Goal: Find specific page/section: Find specific page/section

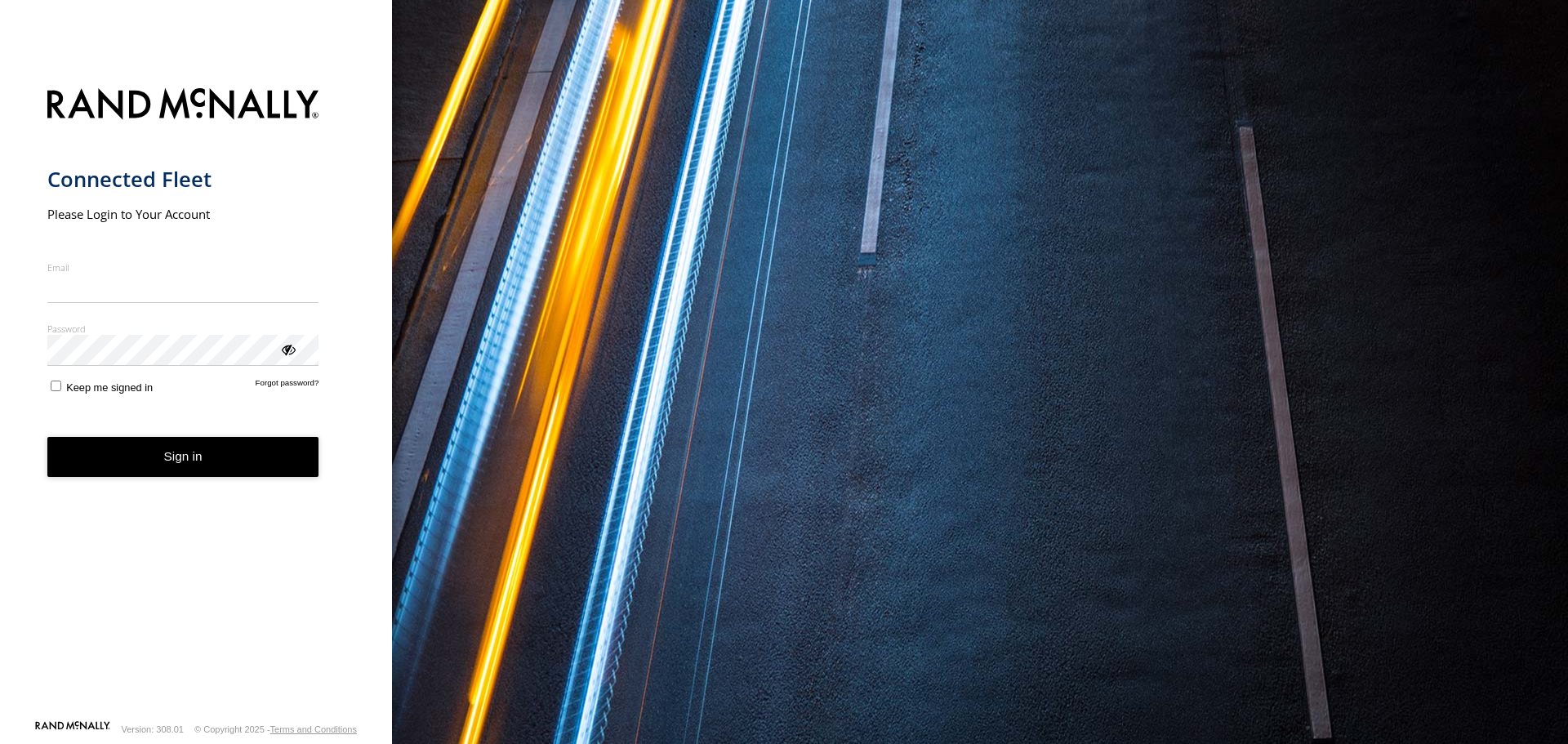
type input "**********"
click at [170, 469] on button "Sign in" at bounding box center [183, 456] width 272 height 40
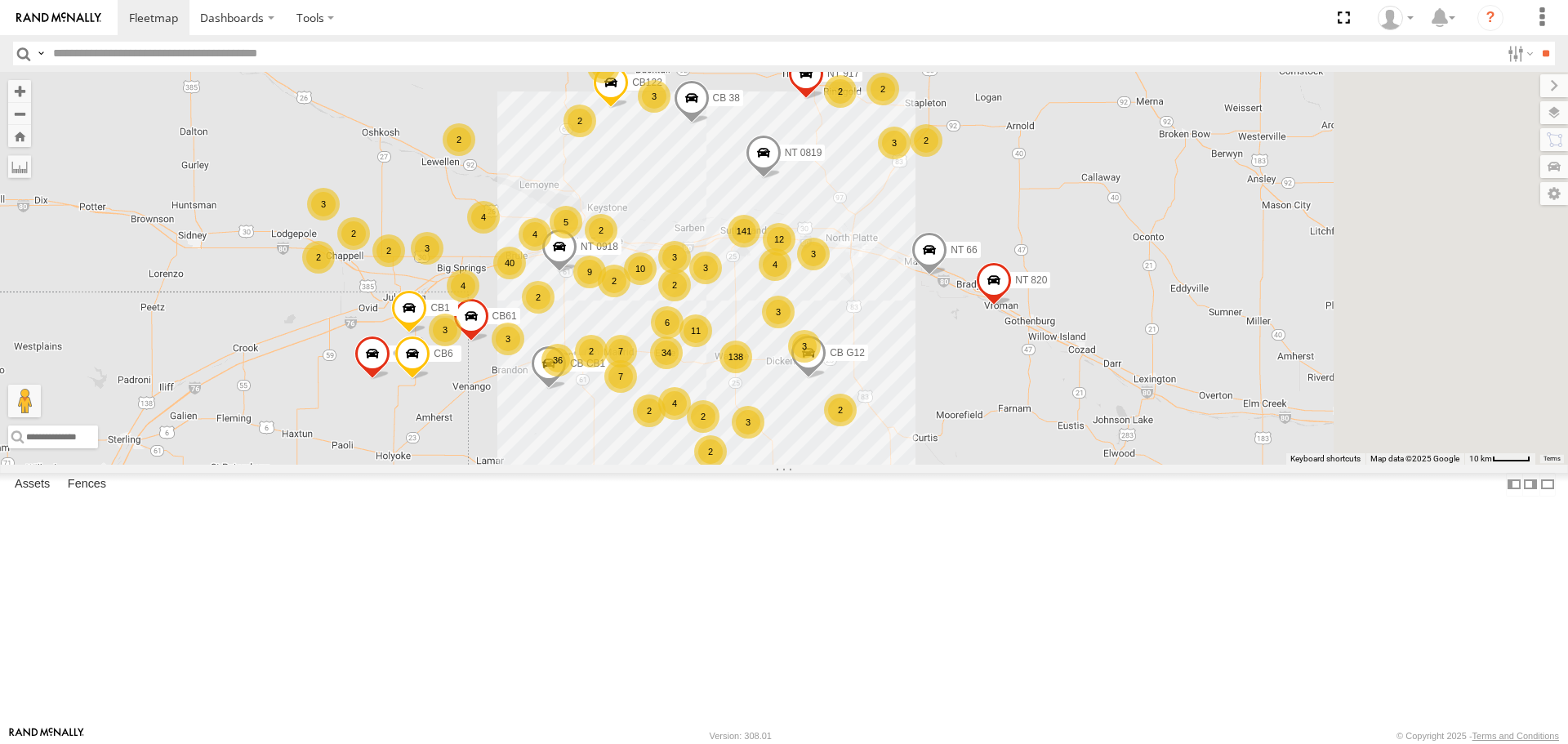
drag, startPoint x: 763, startPoint y: 528, endPoint x: 627, endPoint y: 526, distance: 136.0
click at [627, 464] on div "2 3 141 2 34 138 40 3 NT 917 2 9 4 CB1847 36 3 6 3 11 7 10 2 3 CB6 2 6 5 2 2 3 …" at bounding box center [784, 267] width 1568 height 392
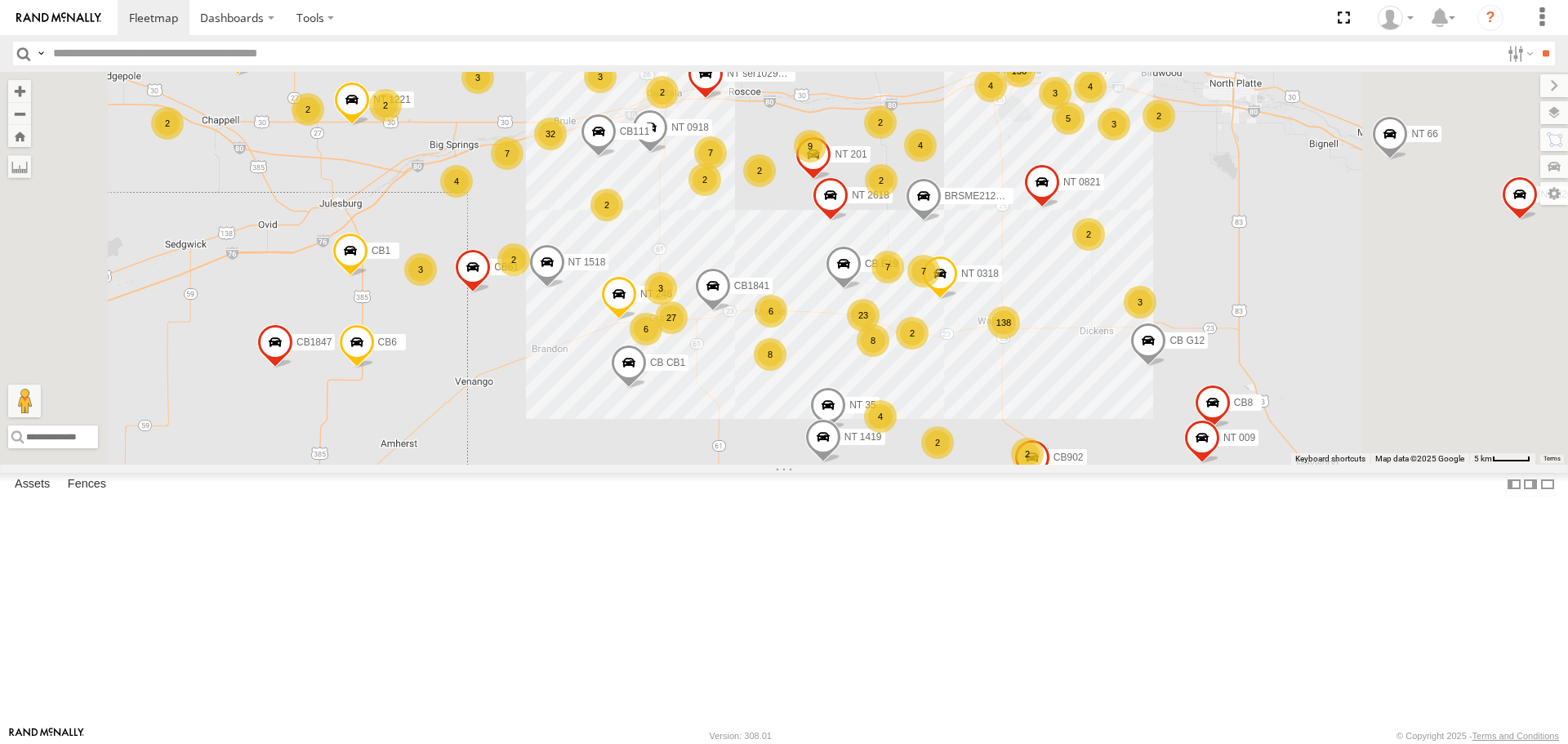
drag, startPoint x: 701, startPoint y: 469, endPoint x: 666, endPoint y: 473, distance: 35.2
click at [666, 464] on div "NT 917 CB1847 CB6 CB CB1 CB G12 NT 0918 CB61 NT 820 CB1 CB122 NT 66 NT 0819 CB …" at bounding box center [784, 267] width 1568 height 392
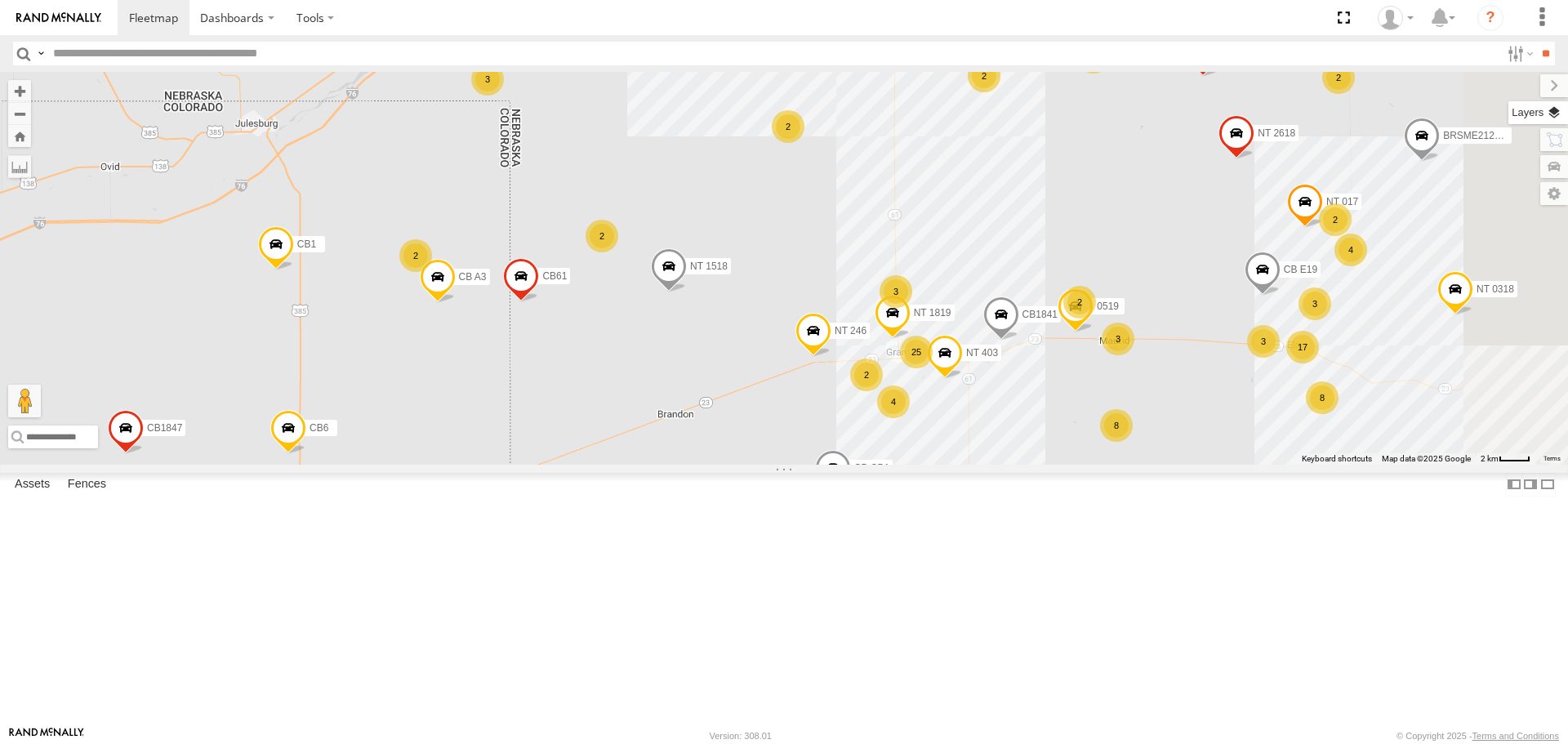
click at [1557, 110] on label at bounding box center [1538, 112] width 60 height 23
click at [0, 0] on span "Basemaps" at bounding box center [0, 0] width 0 height 0
click at [0, 0] on span "Satellite + Roadmap" at bounding box center [0, 0] width 0 height 0
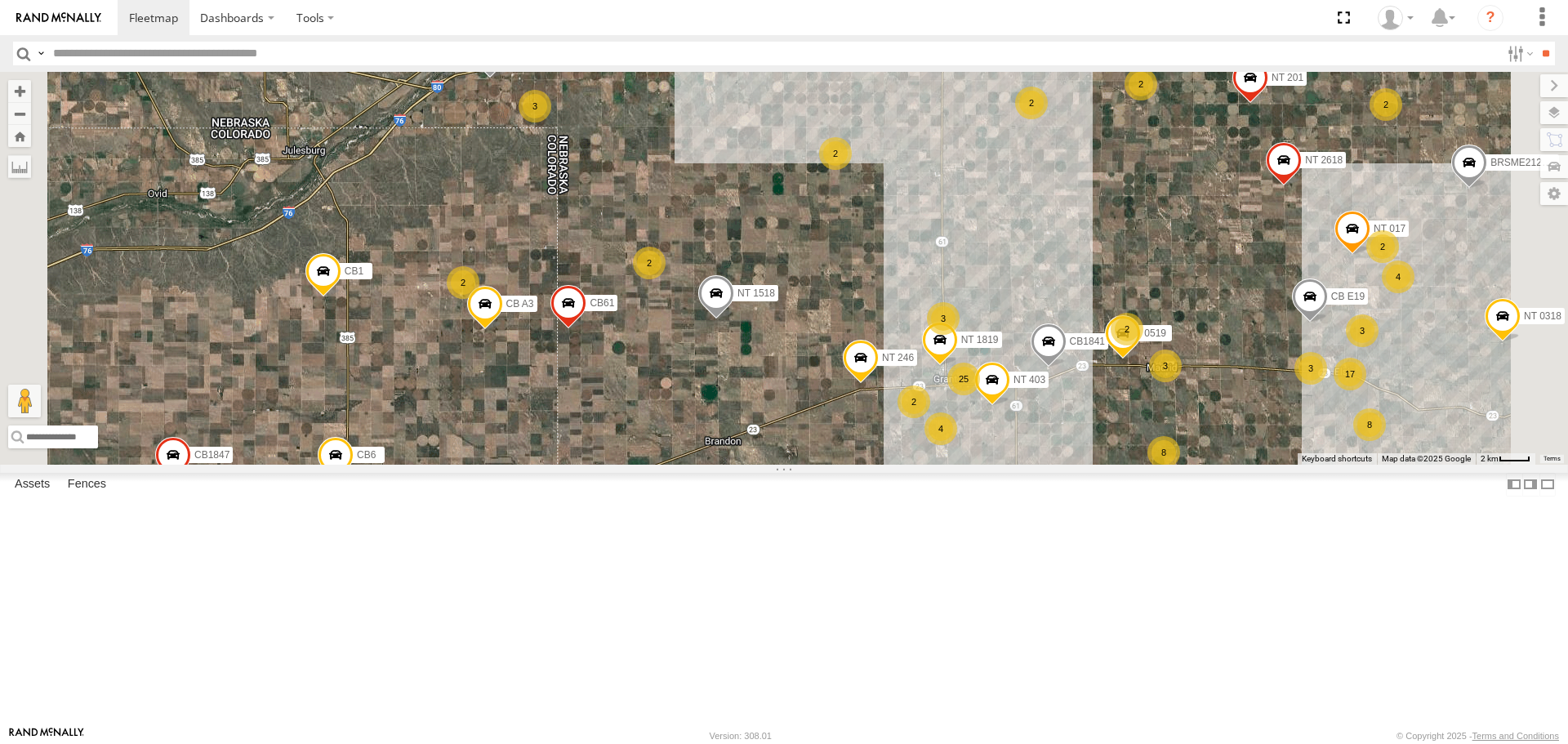
drag, startPoint x: 772, startPoint y: 527, endPoint x: 821, endPoint y: 554, distance: 55.9
click at [821, 464] on div "NT 917 CB1847 CB6 CB CB1 CB G12 NT 0918 CB61 NT 820 CB1 CB122 NT 66 NT 0819 CB …" at bounding box center [784, 267] width 1568 height 392
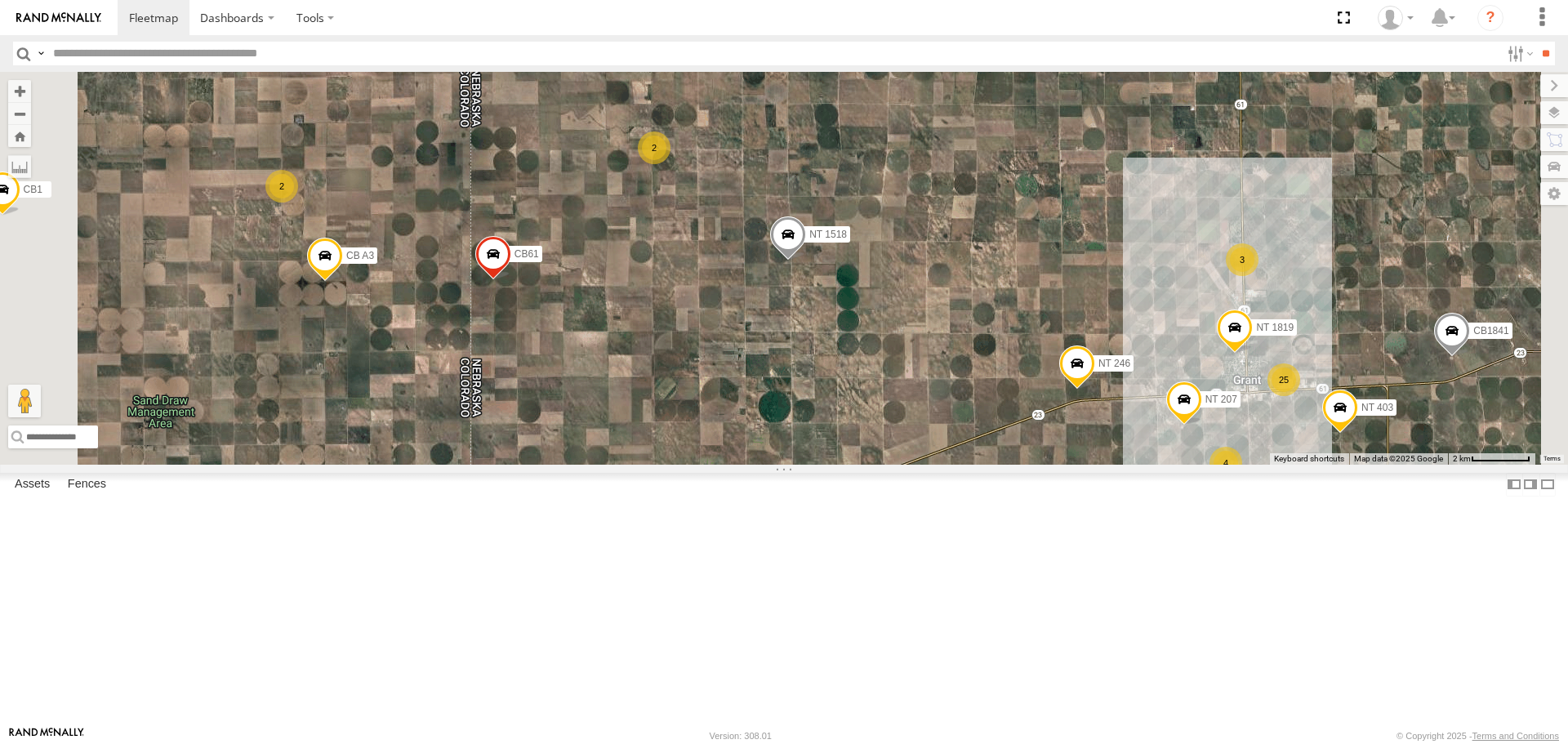
drag, startPoint x: 1002, startPoint y: 493, endPoint x: 923, endPoint y: 483, distance: 79.6
click at [923, 464] on div "NT 917 CB1847 CB6 CB CB1 CB G12 NT 0918 CB61 NT 820 CB1 CB122 NT 66 NT 0819 CB …" at bounding box center [784, 267] width 1568 height 392
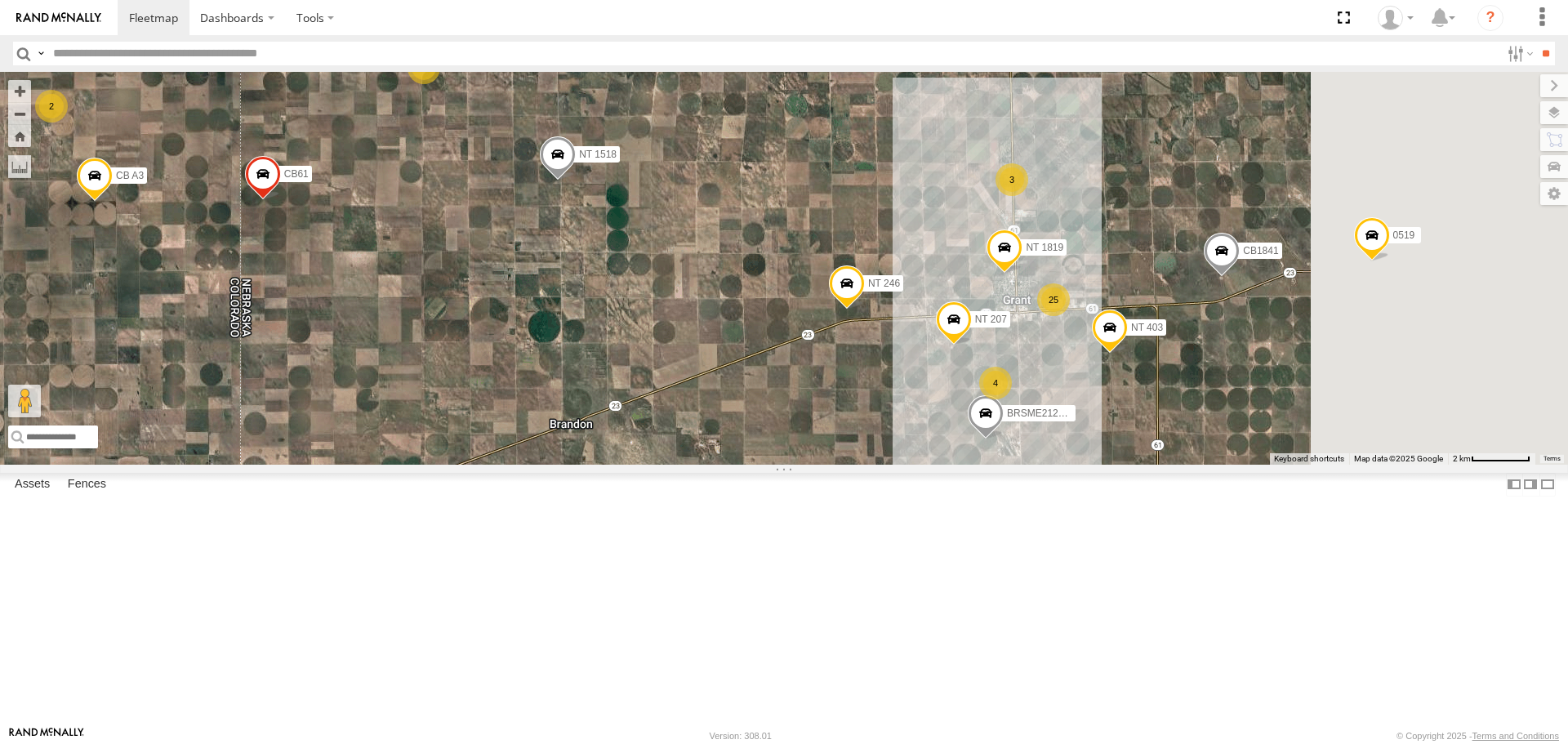
drag, startPoint x: 1153, startPoint y: 519, endPoint x: 877, endPoint y: 419, distance: 293.6
click at [878, 419] on div "NT 917 CB1847 CB6 CB CB1 CB G12 NT 0918 CB61 NT 820 CB1 CB122 NT 66 NT 0819 CB …" at bounding box center [784, 267] width 1568 height 392
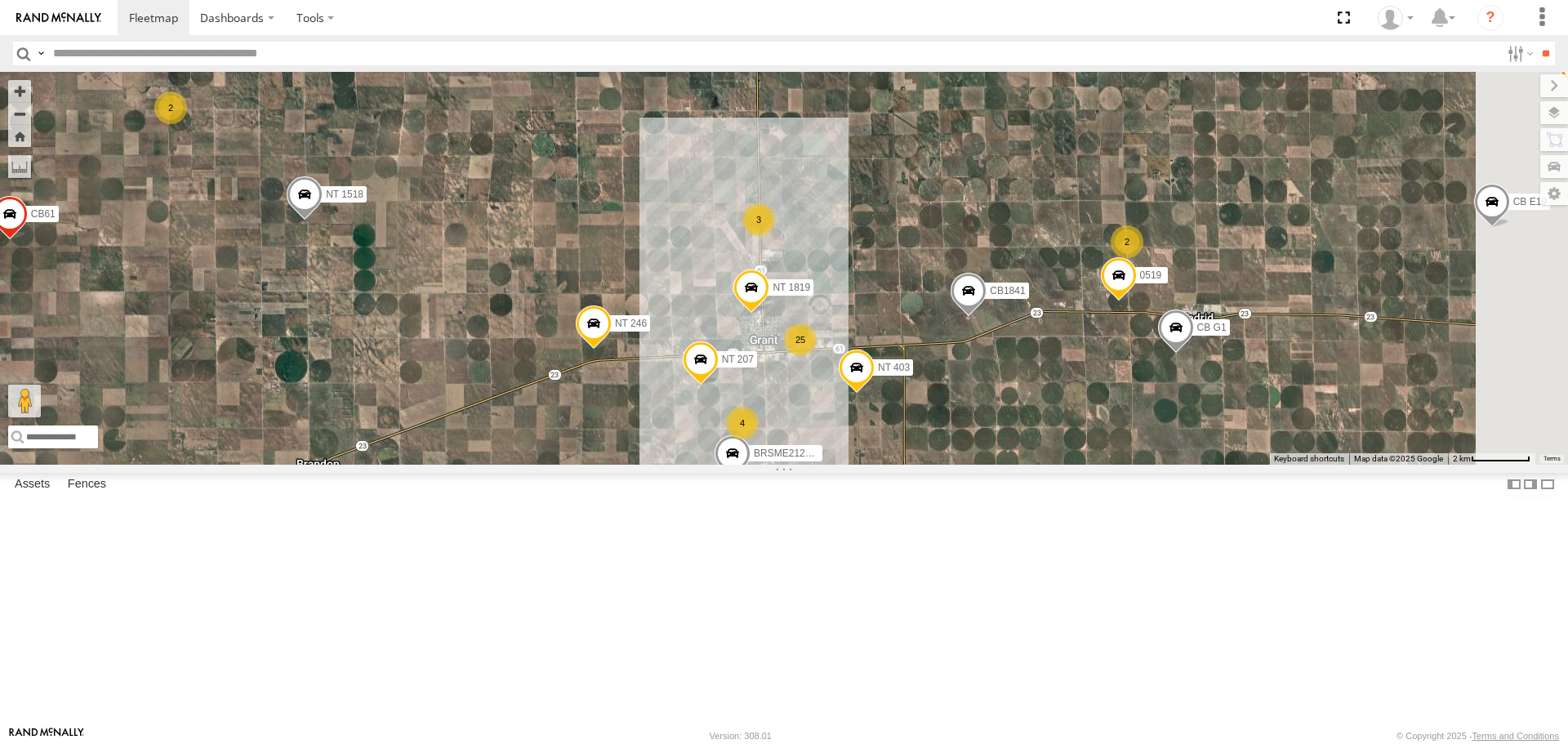
drag, startPoint x: 1060, startPoint y: 479, endPoint x: 873, endPoint y: 529, distance: 193.6
click at [873, 464] on div "NT 917 CB1847 CB6 CB CB1 CB G12 NT 0918 CB61 NT 820 CB1 CB122 NT 66 NT 0819 CB …" at bounding box center [784, 267] width 1568 height 392
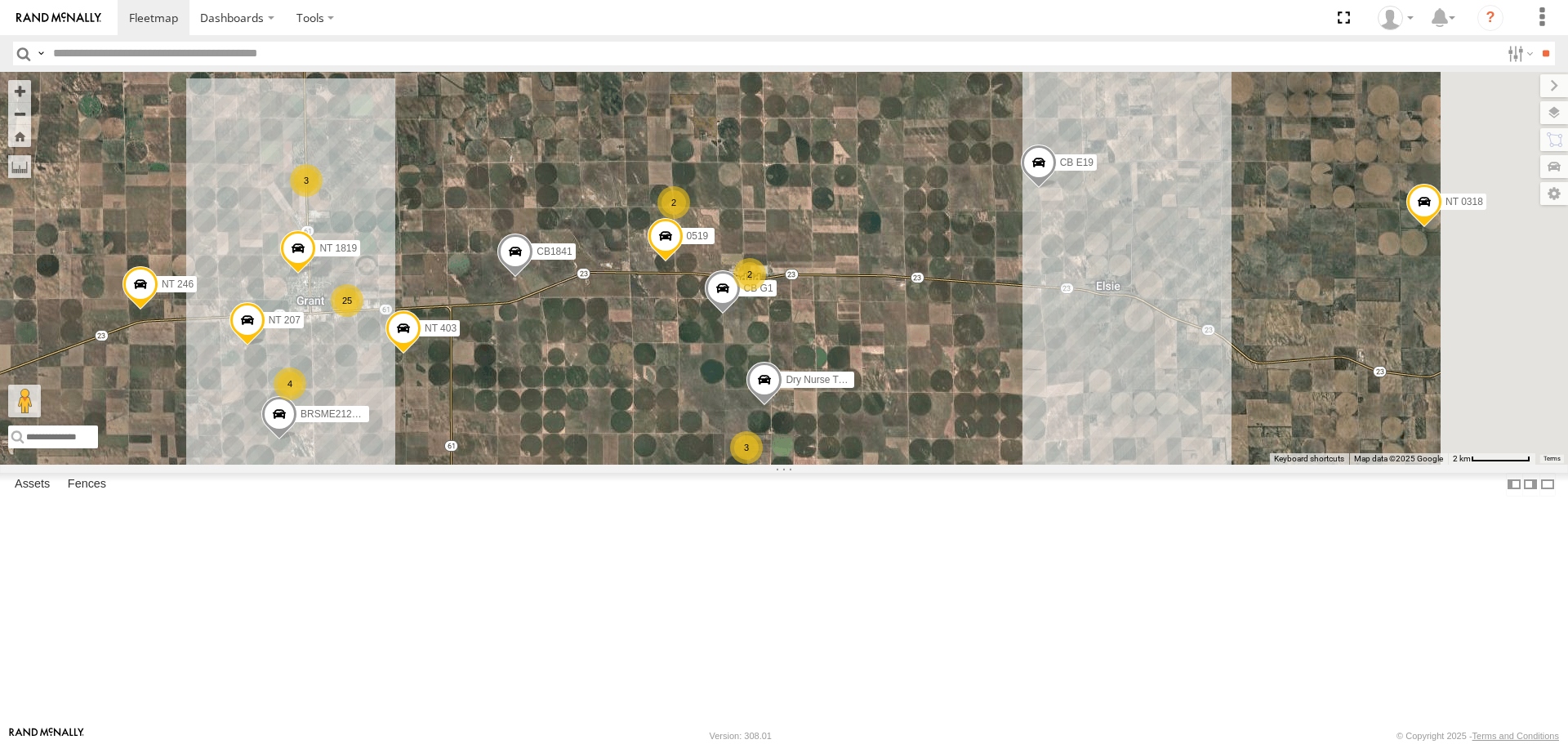
drag, startPoint x: 1193, startPoint y: 493, endPoint x: 749, endPoint y: 454, distance: 445.7
click at [749, 454] on div "NT 917 CB1847 CB6 CB CB1 CB G12 NT 0918 CB61 NT 820 CB1 CB122 NT 66 NT 0819 CB …" at bounding box center [784, 267] width 1568 height 392
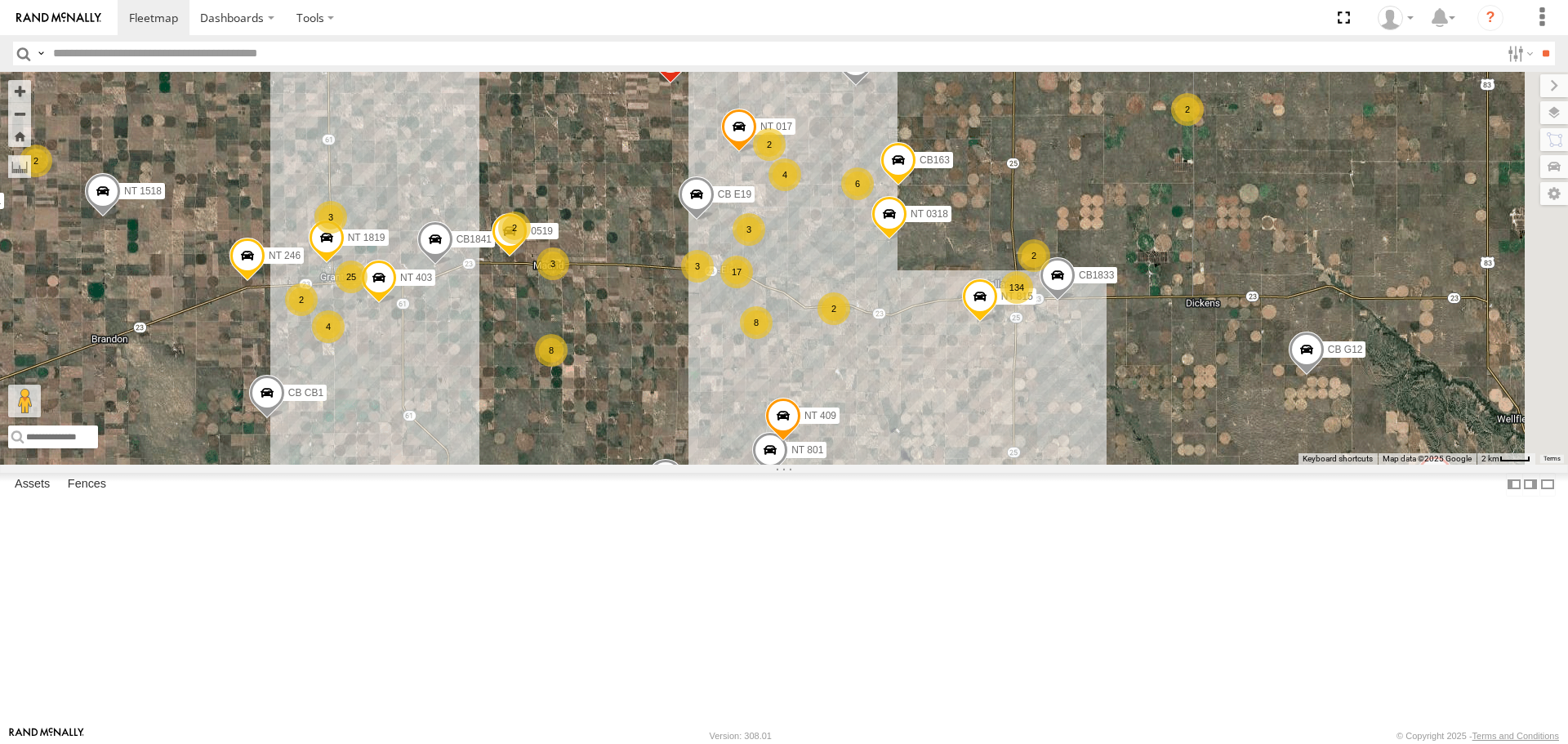
drag, startPoint x: 776, startPoint y: 336, endPoint x: 587, endPoint y: 275, distance: 198.6
click at [586, 268] on div "NT 917 CB1847 CB6 CB CB1 CB G12 NT 0918 CB61 NT 820 CB1 CB122 NT 66 NT 0819 CB …" at bounding box center [784, 267] width 1568 height 392
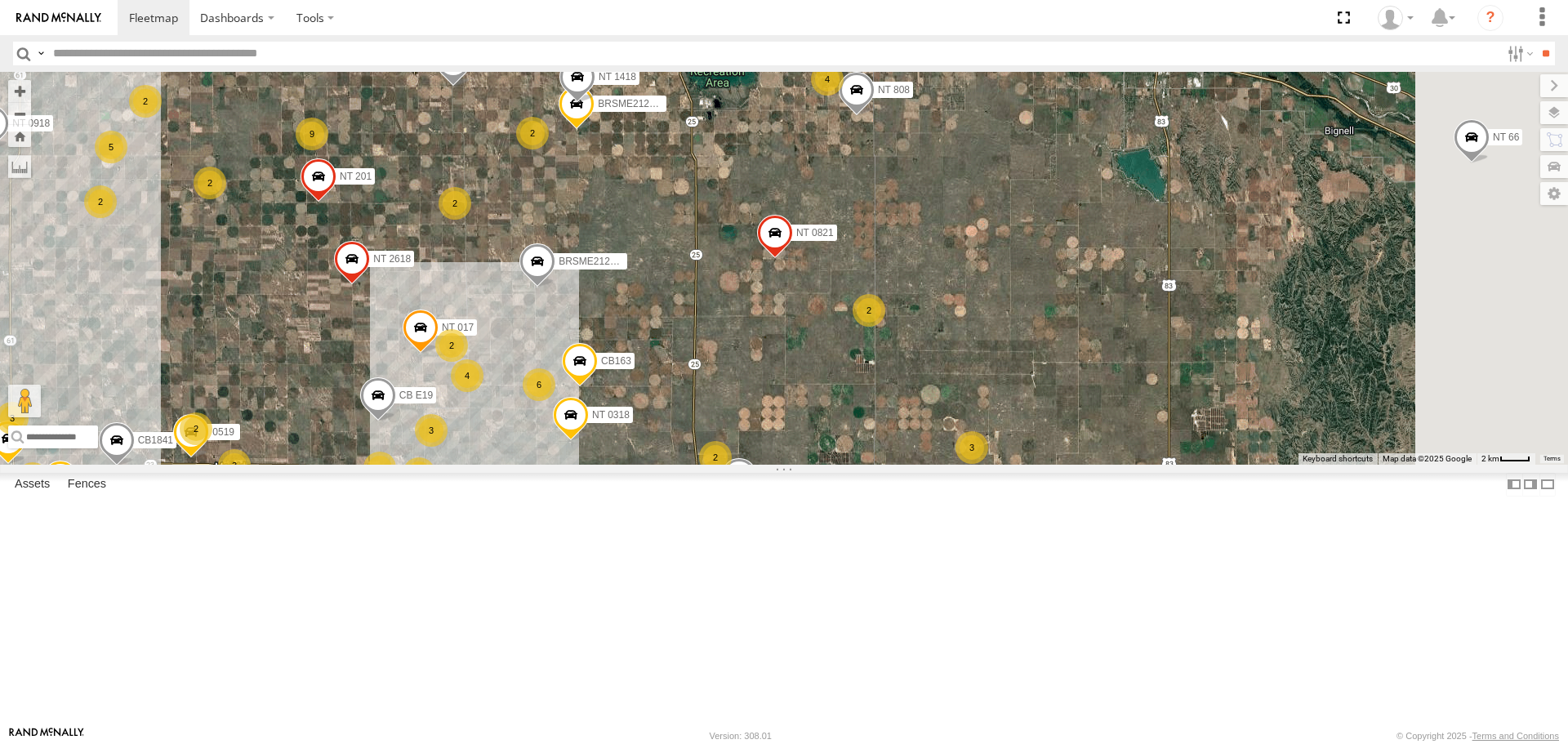
drag, startPoint x: 1099, startPoint y: 498, endPoint x: 1237, endPoint y: 557, distance: 150.1
click at [790, 464] on div "NT 917 CB1847 CB6 CB CB1 CB G12 NT 0918 CB61 NT 820 CB1 CB122 NT 66 NT 0819 CB …" at bounding box center [784, 267] width 1568 height 392
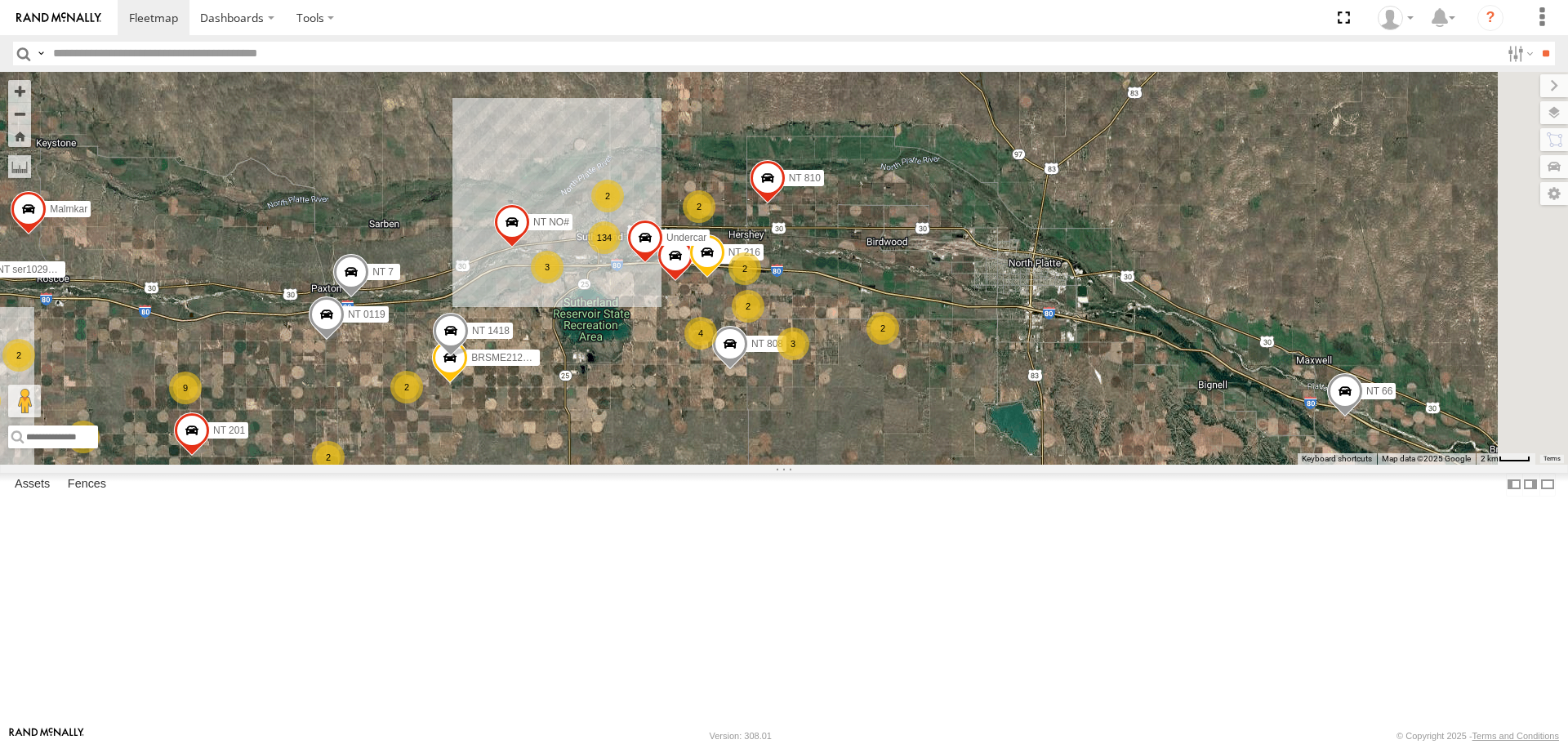
drag, startPoint x: 1051, startPoint y: 366, endPoint x: 902, endPoint y: 604, distance: 280.8
click at [908, 464] on div "NT 917 CB1847 CB6 CB CB1 CB G12 NT 0918 CB61 NT 820 CB1 CB122 NT 66 NT 0819 CB …" at bounding box center [784, 267] width 1568 height 392
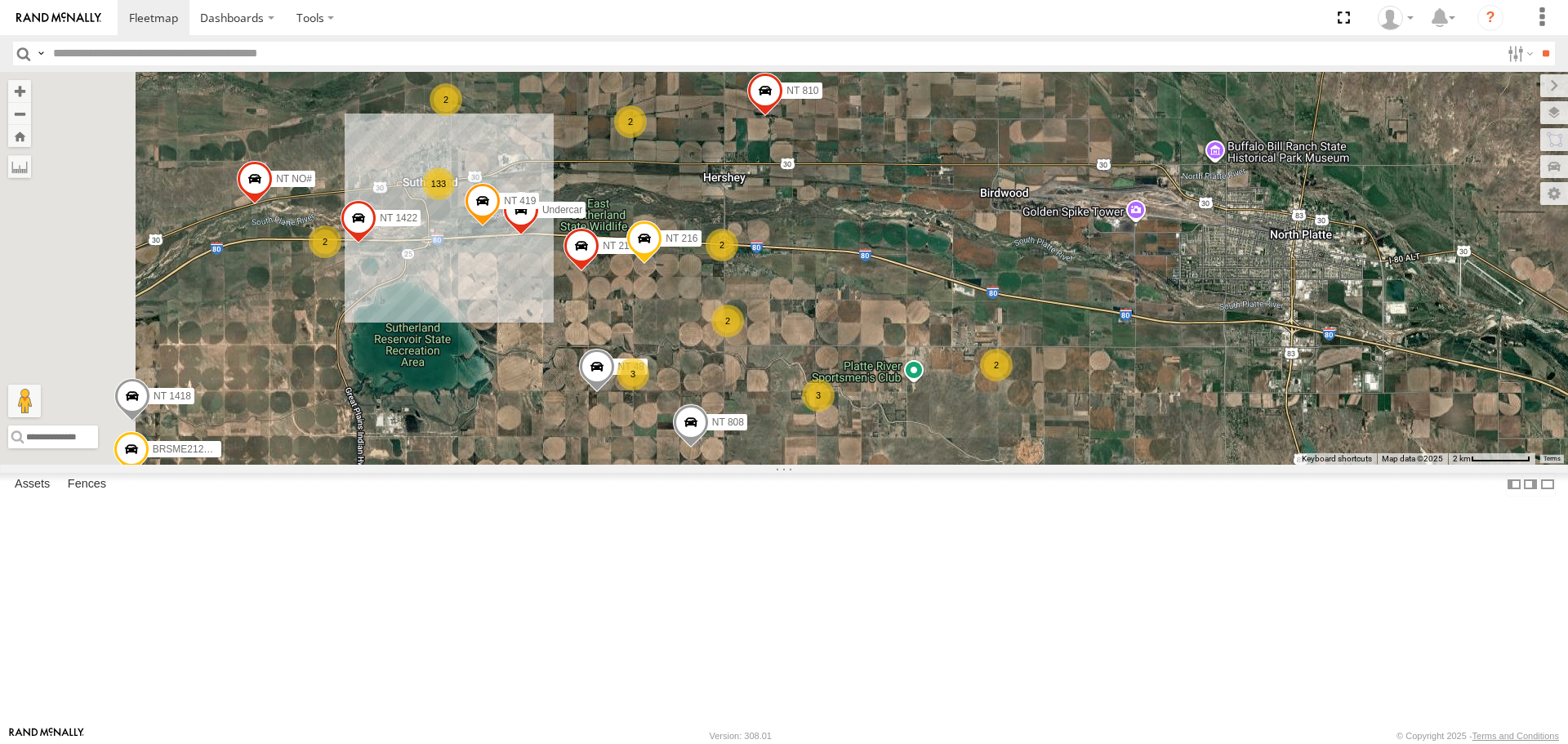
drag, startPoint x: 706, startPoint y: 436, endPoint x: 757, endPoint y: 573, distance: 146.2
click at [757, 464] on div "NT 917 CB1847 CB6 CB CB1 CB G12 NT 0918 CB61 NT 820 CB1 CB122 NT 66 NT 0819 CB …" at bounding box center [784, 267] width 1568 height 392
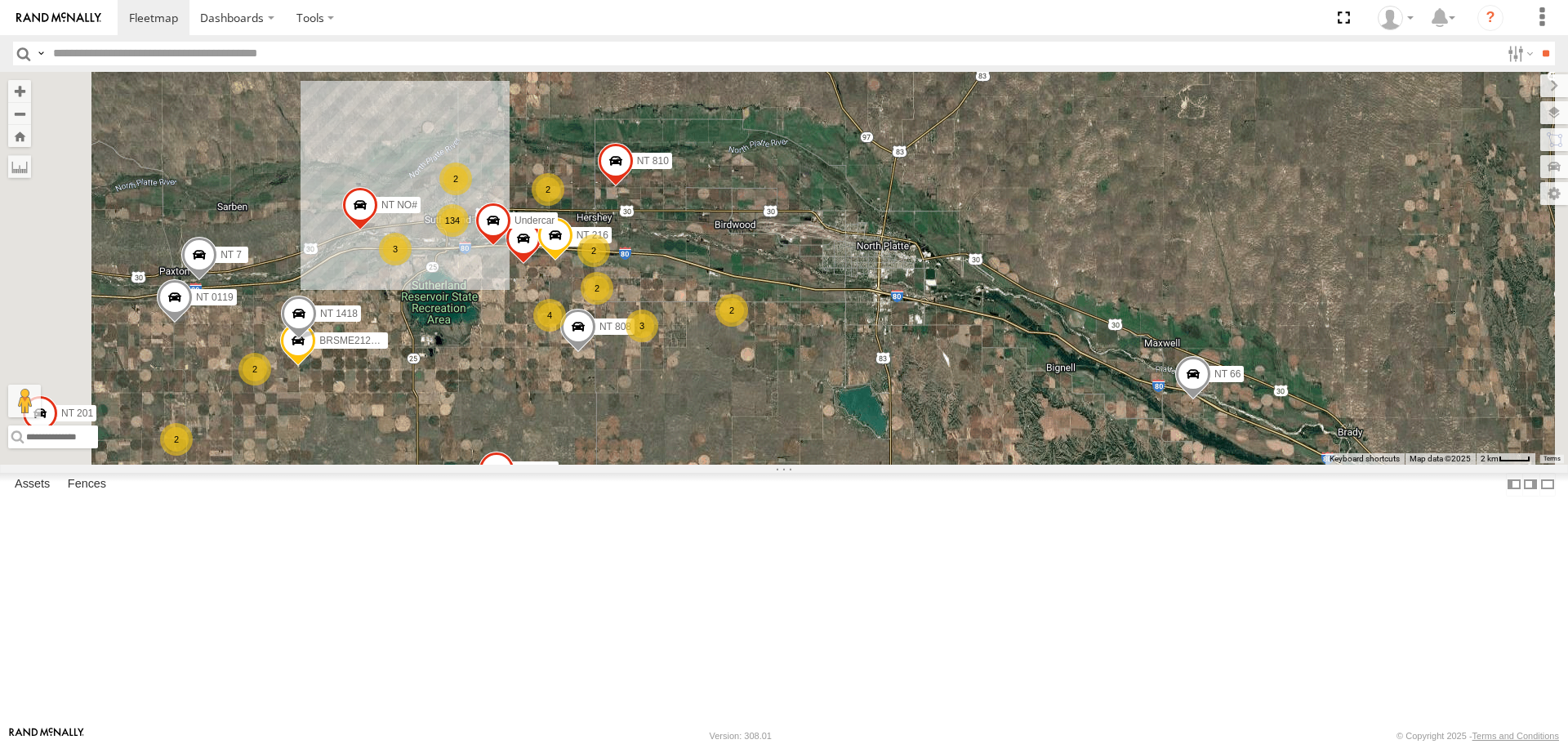
drag, startPoint x: 828, startPoint y: 662, endPoint x: 725, endPoint y: 382, distance: 298.3
click at [727, 391] on div "NT 917 CB1847 CB6 CB CB1 CB G12 NT 0918 CB61 NT 820 CB1 CB122 NT 66 NT 0819 CB …" at bounding box center [784, 267] width 1568 height 392
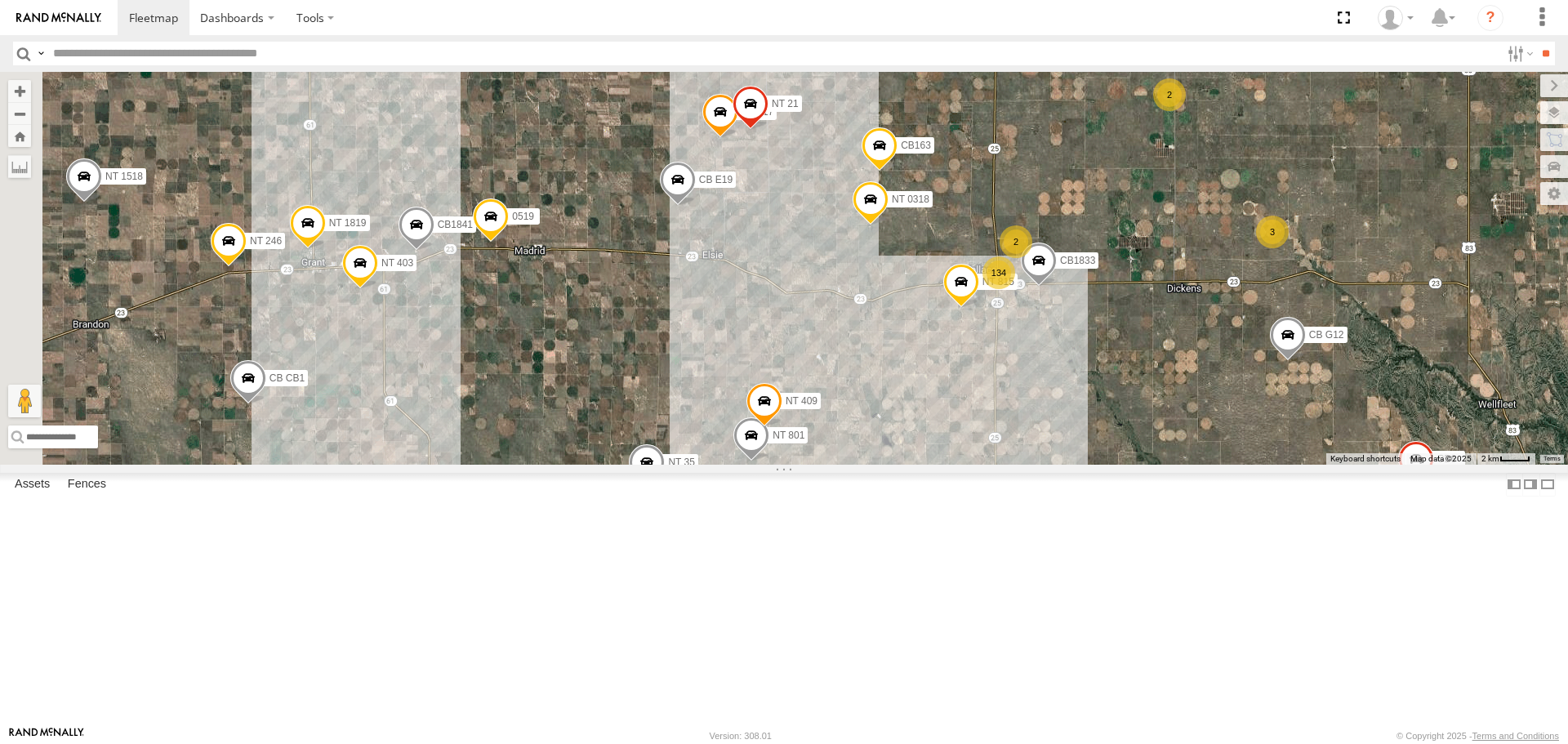
drag, startPoint x: 711, startPoint y: 577, endPoint x: 1518, endPoint y: 545, distance: 807.6
click at [1518, 464] on div "To navigate the map with touch gestures double-tap and hold your finger on the …" at bounding box center [784, 267] width 1568 height 392
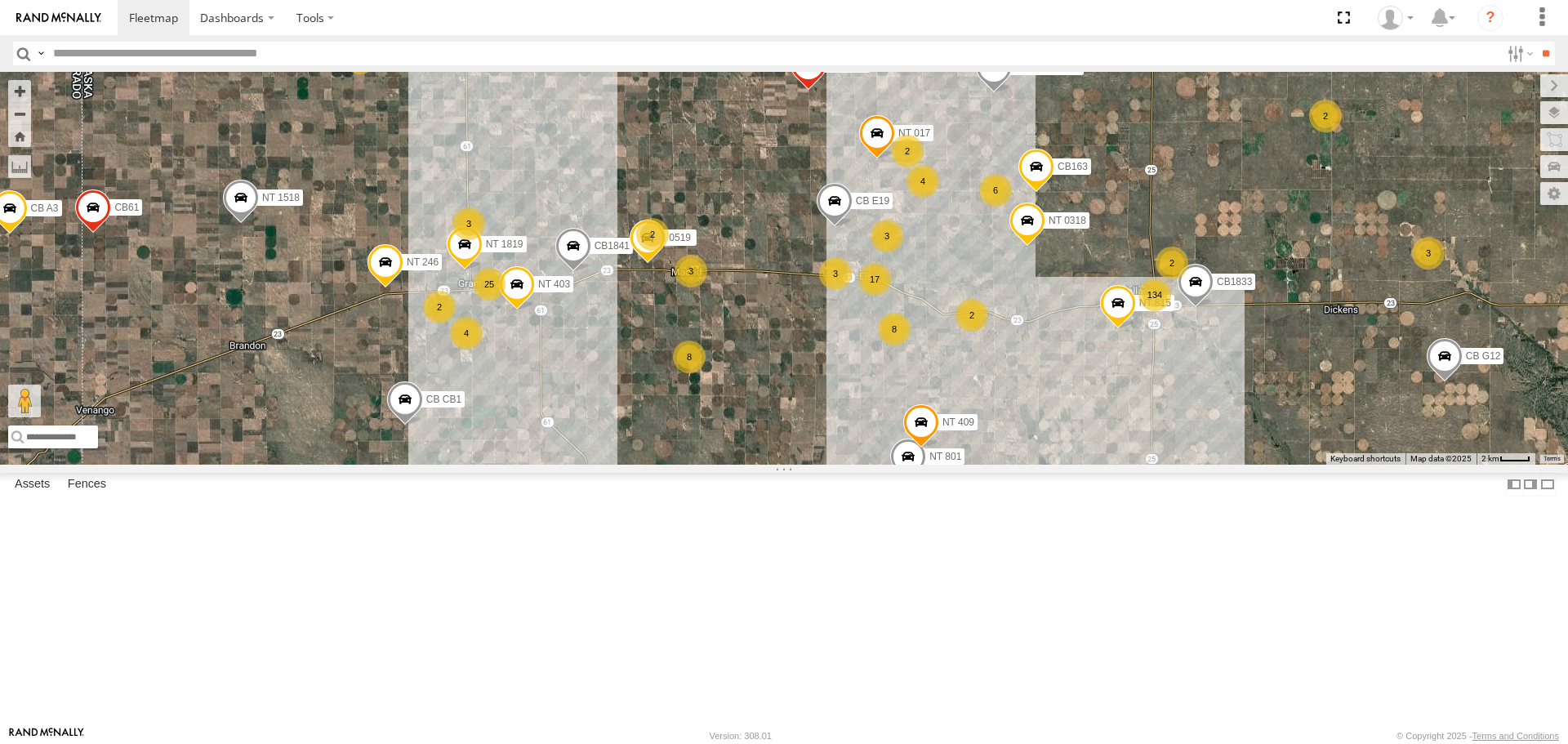
drag, startPoint x: 696, startPoint y: 475, endPoint x: 685, endPoint y: 512, distance: 38.6
click at [685, 464] on div "NT 917 CB1847 CB6 CB CB1 CB G12 NT 0918 CB61 NT 820 CB1 CB122 NT 66 NT 0819 CB …" at bounding box center [784, 267] width 1568 height 392
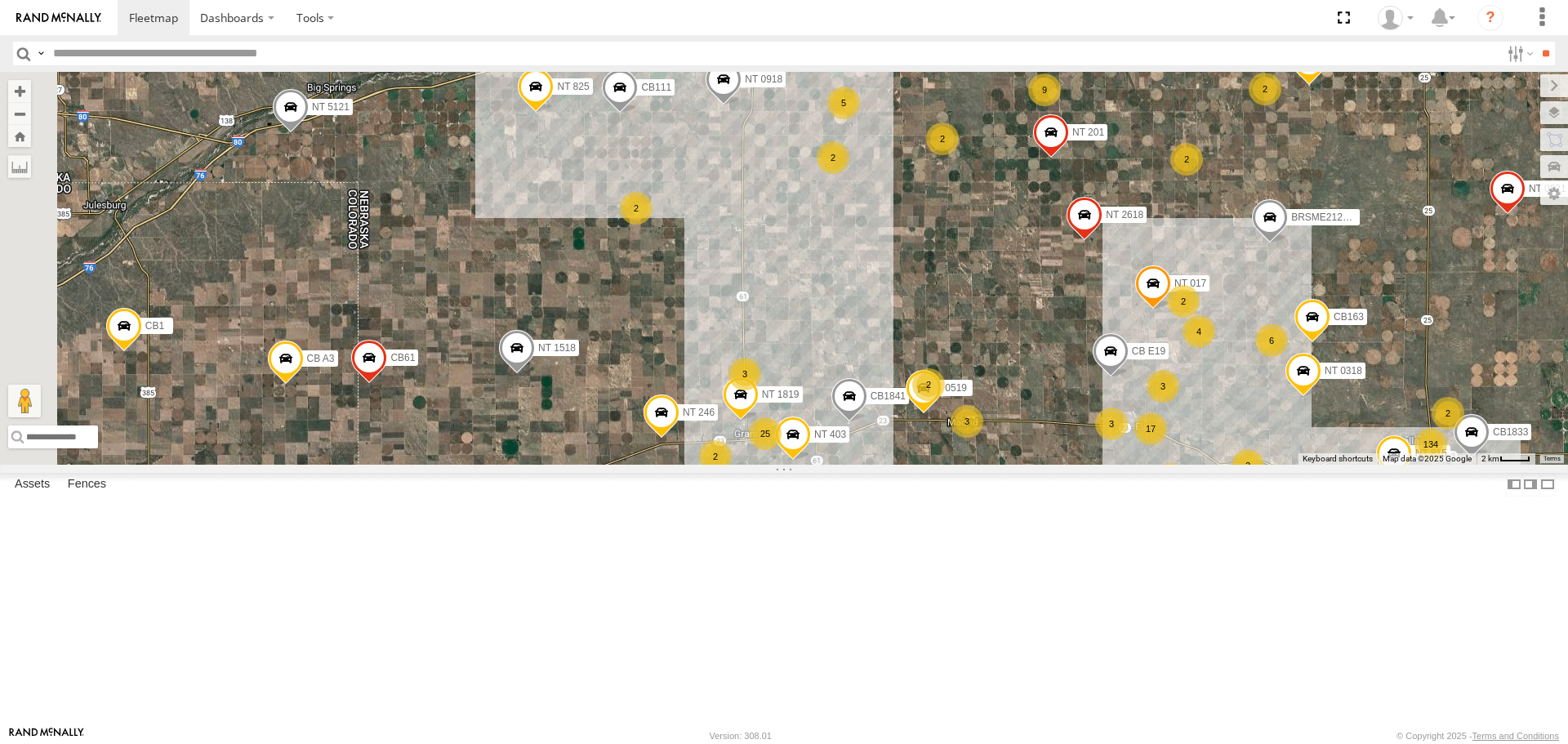
drag, startPoint x: 689, startPoint y: 298, endPoint x: 975, endPoint y: 442, distance: 320.2
click at [975, 442] on div "NT 917 CB1847 CB6 CB CB1 CB G12 NT 0918 CB61 NT 820 CB1 CB122 NT 66 NT 0819 CB …" at bounding box center [784, 267] width 1568 height 392
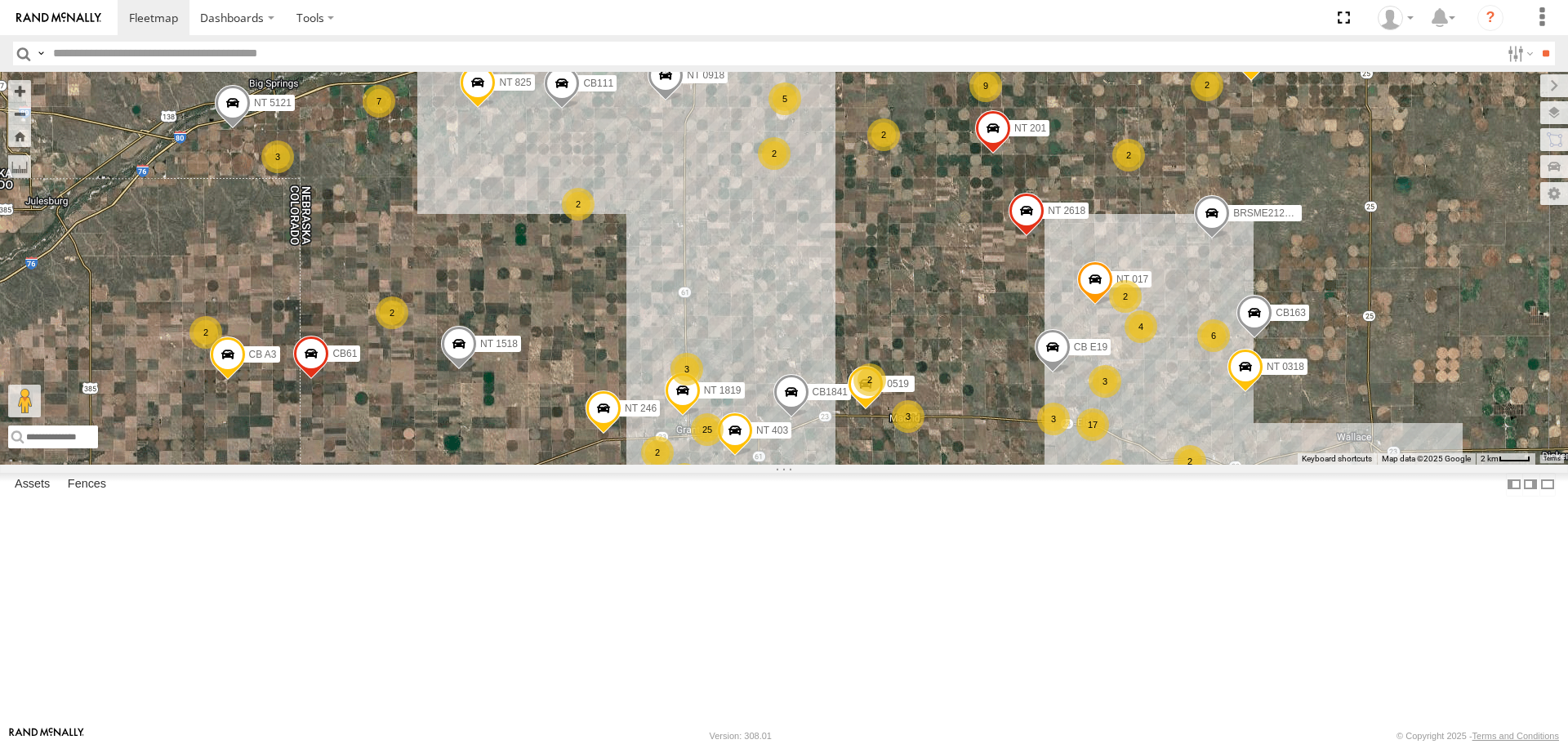
drag, startPoint x: 831, startPoint y: 474, endPoint x: 757, endPoint y: 469, distance: 74.2
click at [757, 464] on div "CB1841 17 CB1831 NT 0119 30 5 2 25 2 CB111 NT 7 2 3 6 3 9 NT 201 2 3 8 4 4 8 NT…" at bounding box center [784, 267] width 1568 height 392
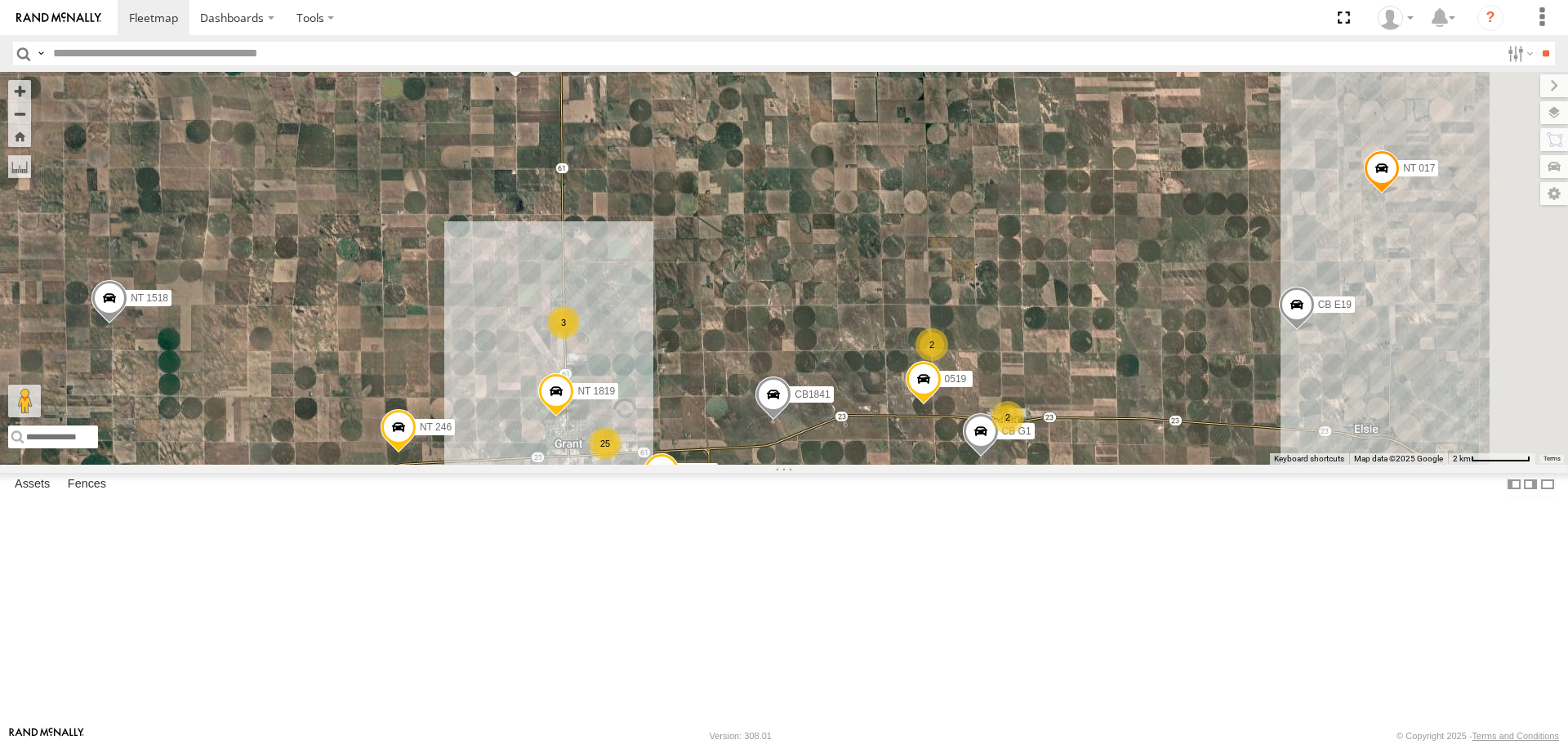
drag, startPoint x: 1055, startPoint y: 480, endPoint x: 747, endPoint y: 332, distance: 341.7
click at [747, 332] on div "CB1841 CB1831 NT 0119 CB111 NT 7 NT 201 NT 017 NT 1518 CB E19 CB CB1 NT 246 NT …" at bounding box center [784, 267] width 1568 height 392
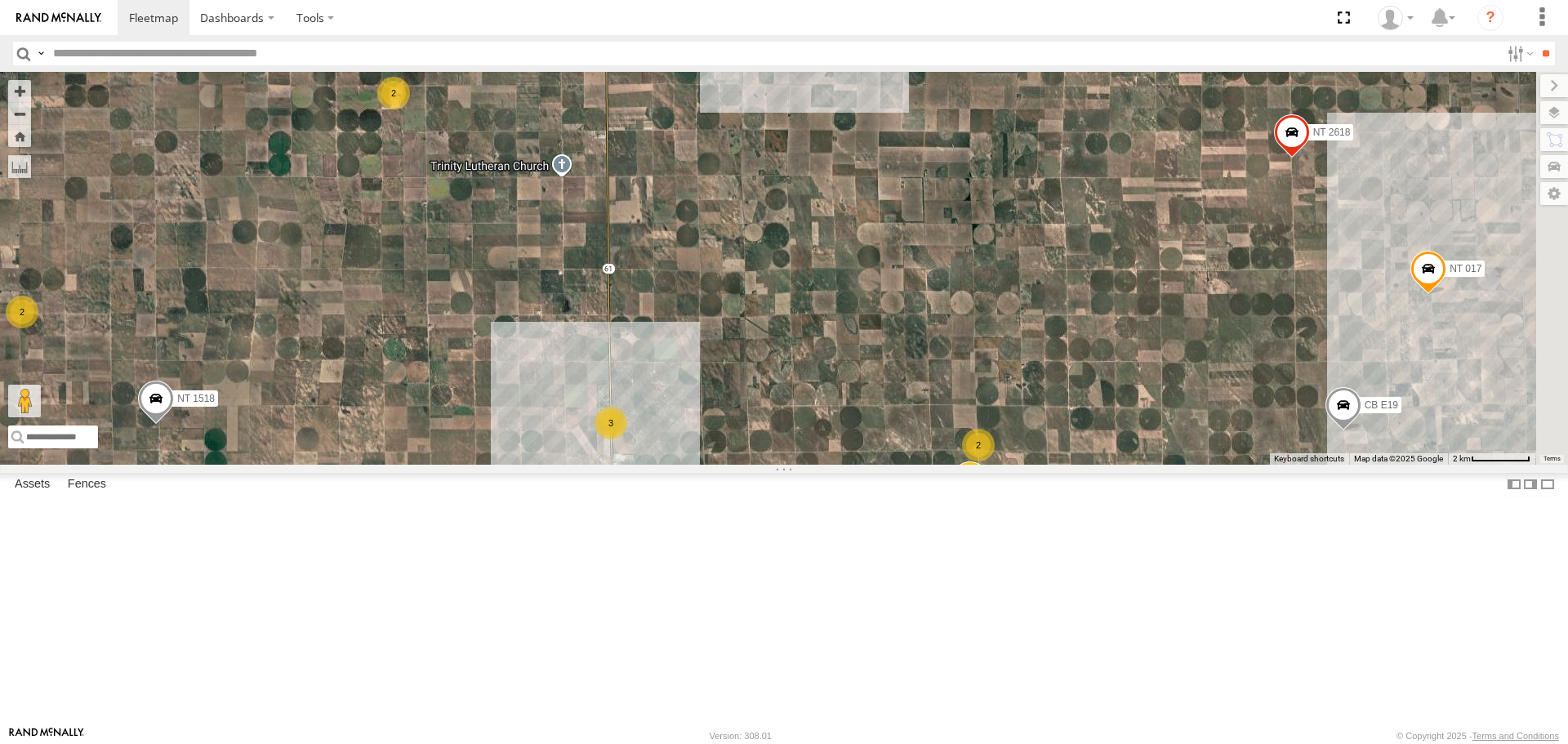
drag, startPoint x: 740, startPoint y: 304, endPoint x: 795, endPoint y: 434, distance: 141.2
click at [795, 434] on div "CB1841 CB1831 NT 0119 CB111 NT 7 NT 201 NT 017 NT 1518 CB E19 CB CB1 NT 246 NT …" at bounding box center [784, 267] width 1568 height 392
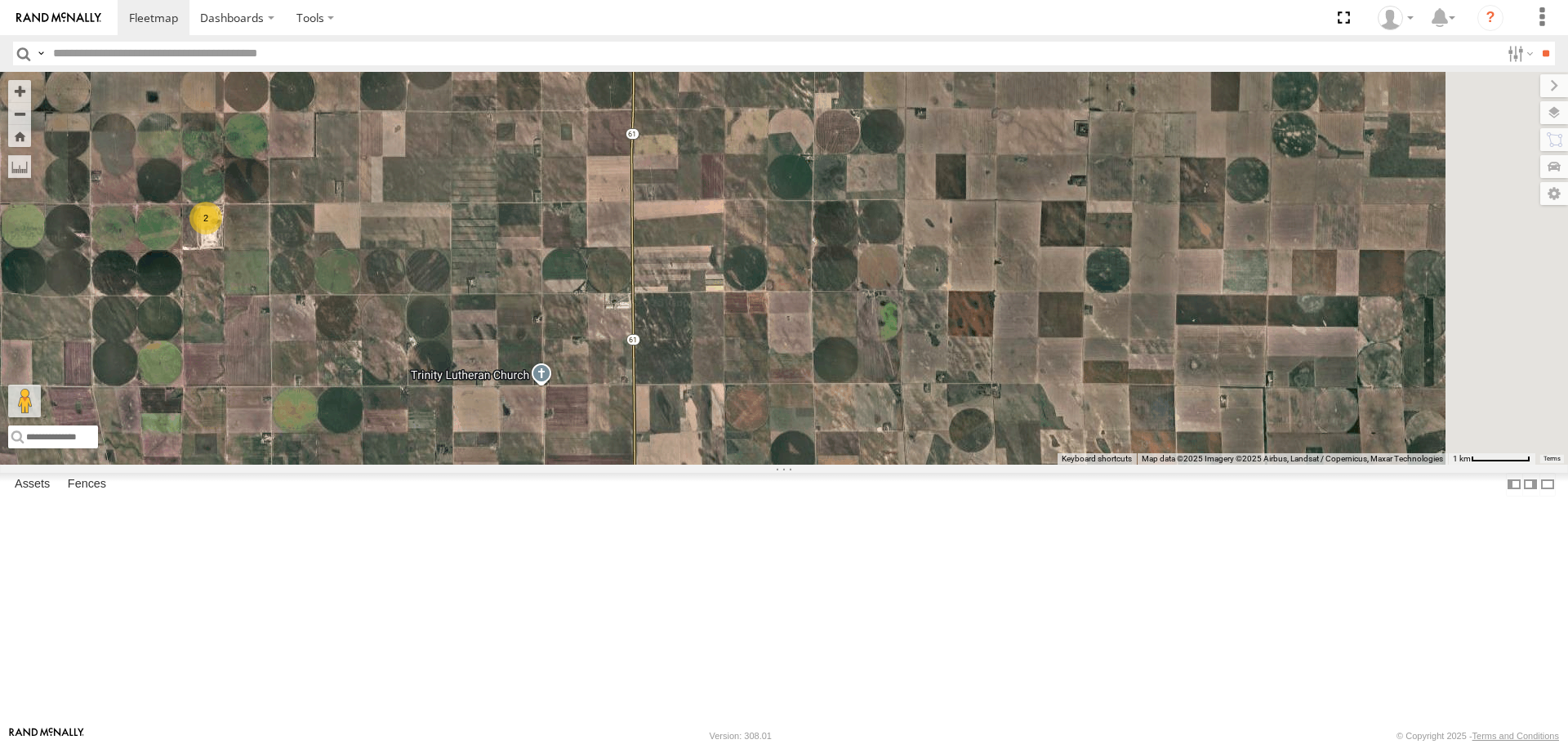
drag, startPoint x: 832, startPoint y: 229, endPoint x: 809, endPoint y: 462, distance: 234.1
click at [809, 462] on div "CB1841 CB1831 NT 0119 CB111 NT 7 NT 201 NT 017 NT 1518 CB E19 CB CB1 NT 246 NT …" at bounding box center [784, 267] width 1568 height 392
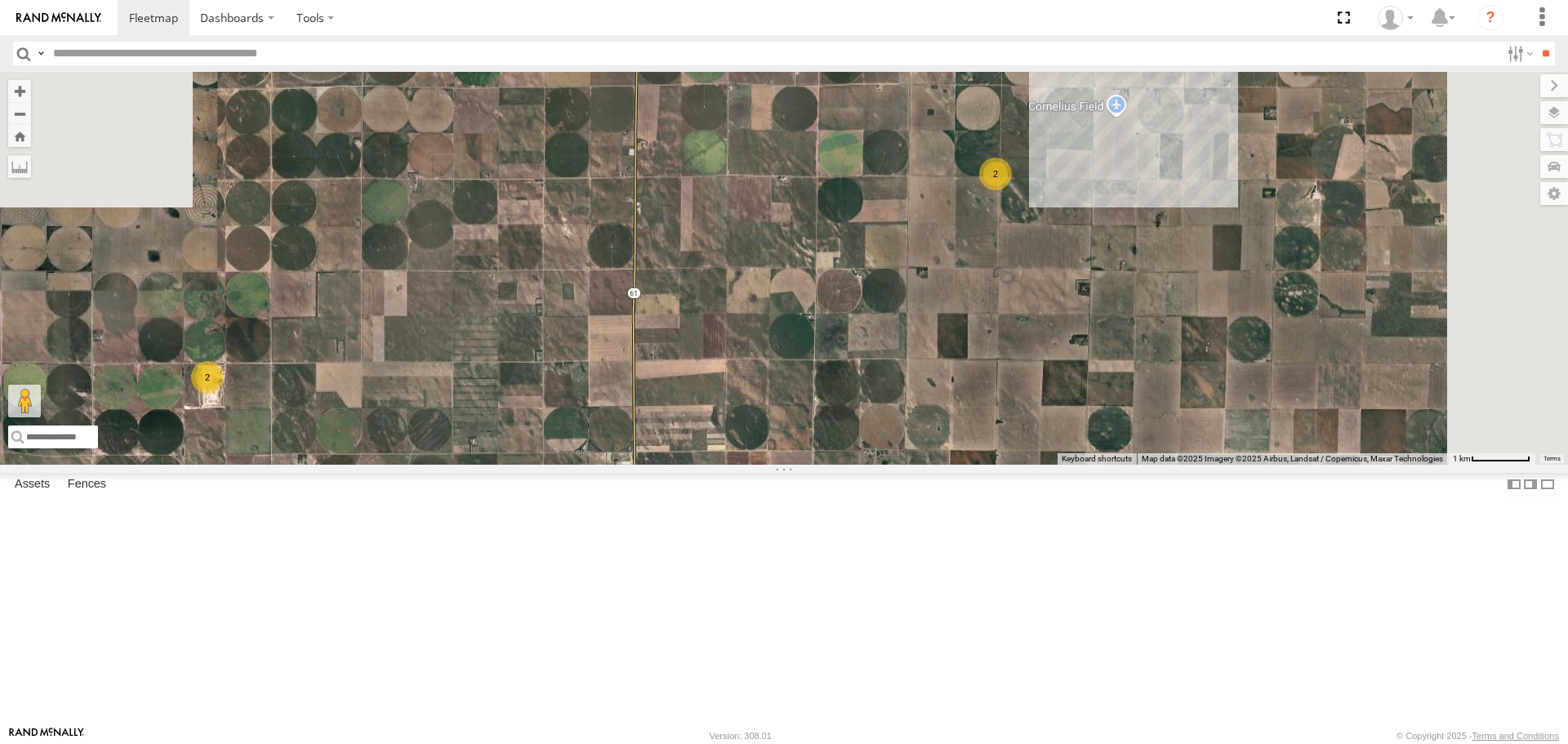
drag, startPoint x: 811, startPoint y: 323, endPoint x: 816, endPoint y: 414, distance: 91.1
click at [816, 419] on div "CB1841 CB1831 NT 0119 CB111 NT 7 NT 201 NT 017 NT 1518 CB E19 CB CB1 NT 246 NT …" at bounding box center [784, 267] width 1568 height 392
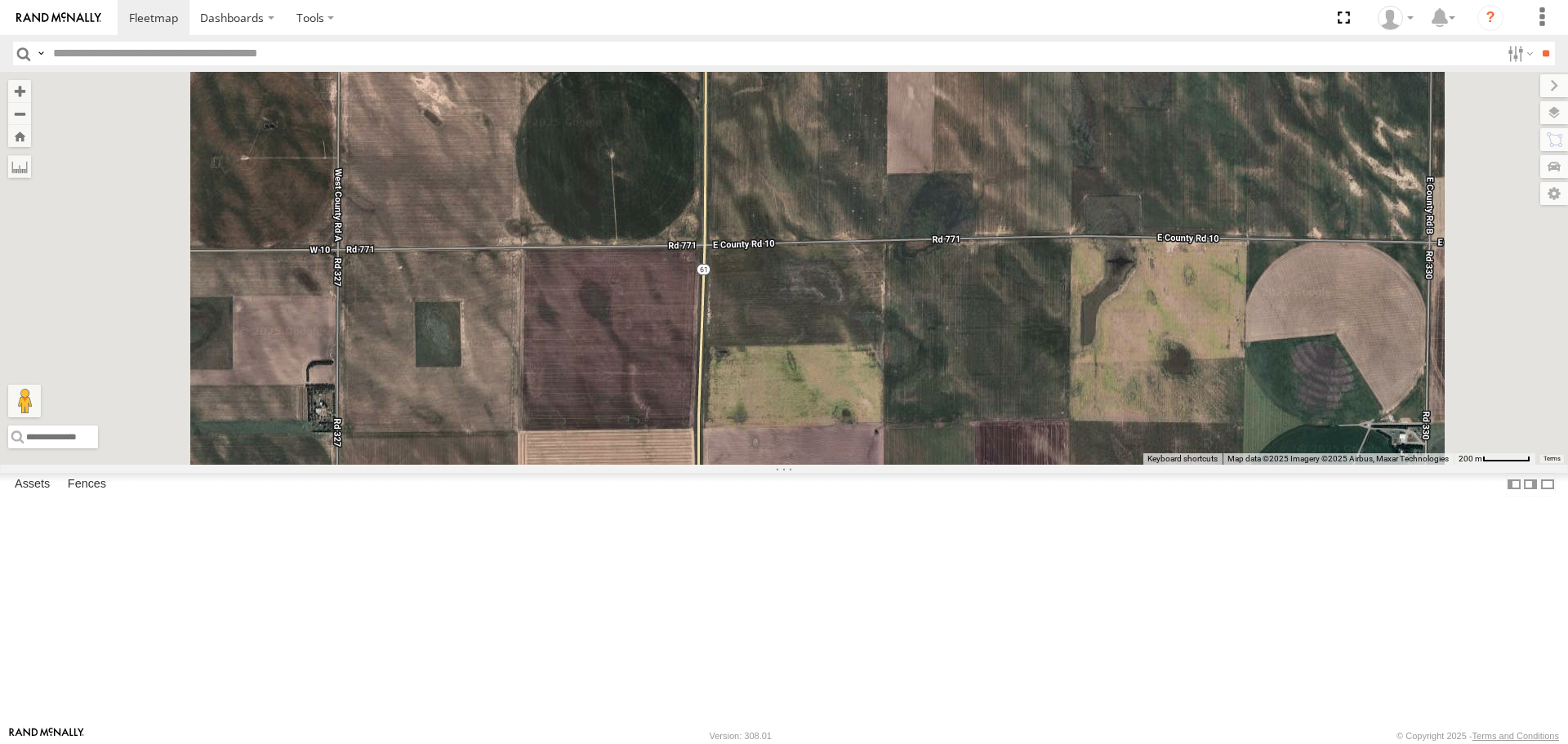
drag, startPoint x: 856, startPoint y: 515, endPoint x: 853, endPoint y: 288, distance: 227.0
click at [853, 288] on div "CB1841 CB1831 NT 0119 CB111 NT 7 NT 201 NT 017 NT 1518 CB E19 CB CB1 NT 246 NT …" at bounding box center [784, 267] width 1568 height 392
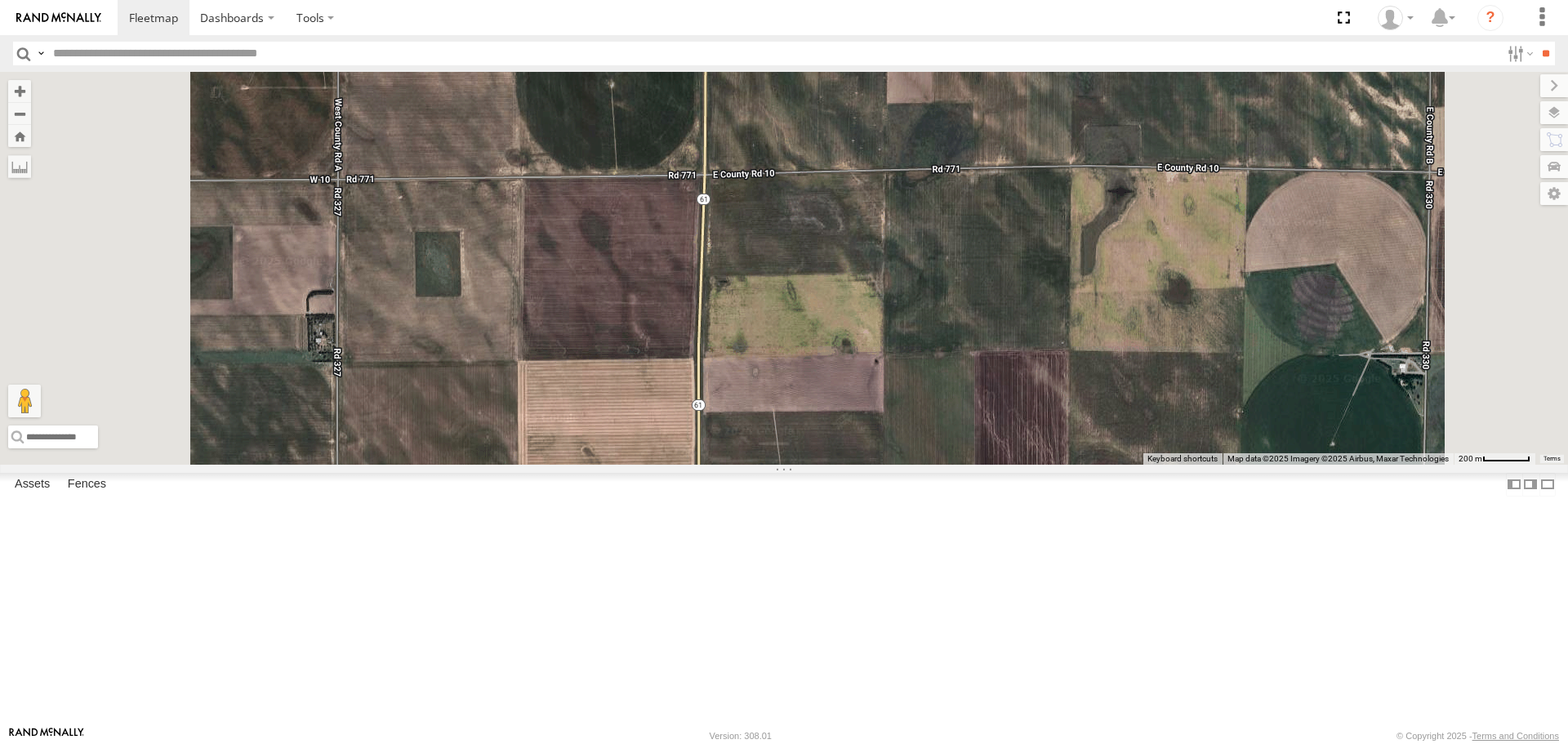
drag, startPoint x: 838, startPoint y: 418, endPoint x: 837, endPoint y: 257, distance: 161.0
click at [837, 257] on div "CB1841 CB1831 NT 0119 CB111 NT 7 NT 201 NT 017 NT 1518 CB E19 CB CB1 NT 246 NT …" at bounding box center [784, 267] width 1568 height 392
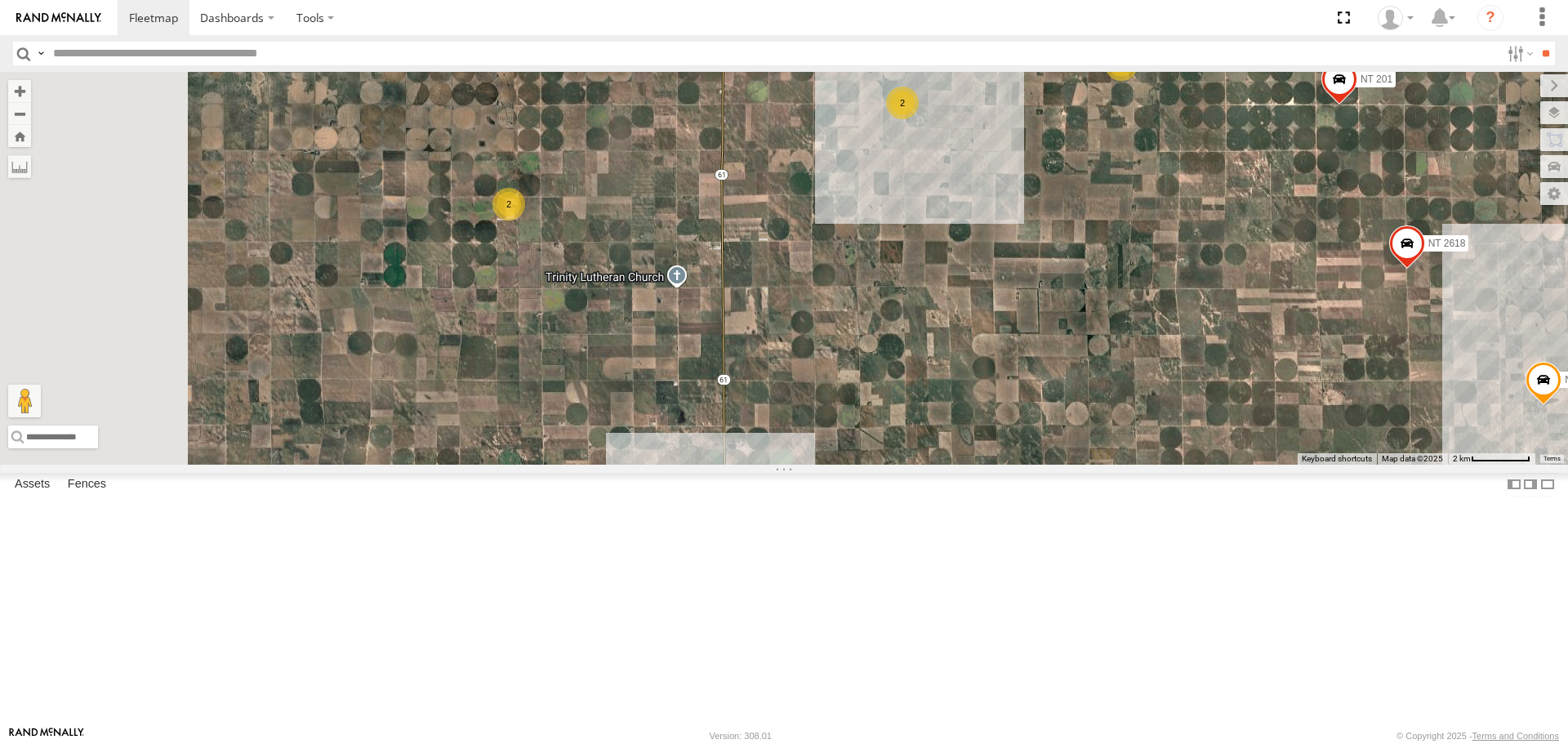
drag, startPoint x: 763, startPoint y: 345, endPoint x: 832, endPoint y: 343, distance: 69.0
click at [832, 343] on div "CB1841 CB1831 NT 0119 CB111 NT 7 NT 201 NT 017 NT 1518 CB E19 CB CB1 NT 246 NT …" at bounding box center [784, 267] width 1568 height 392
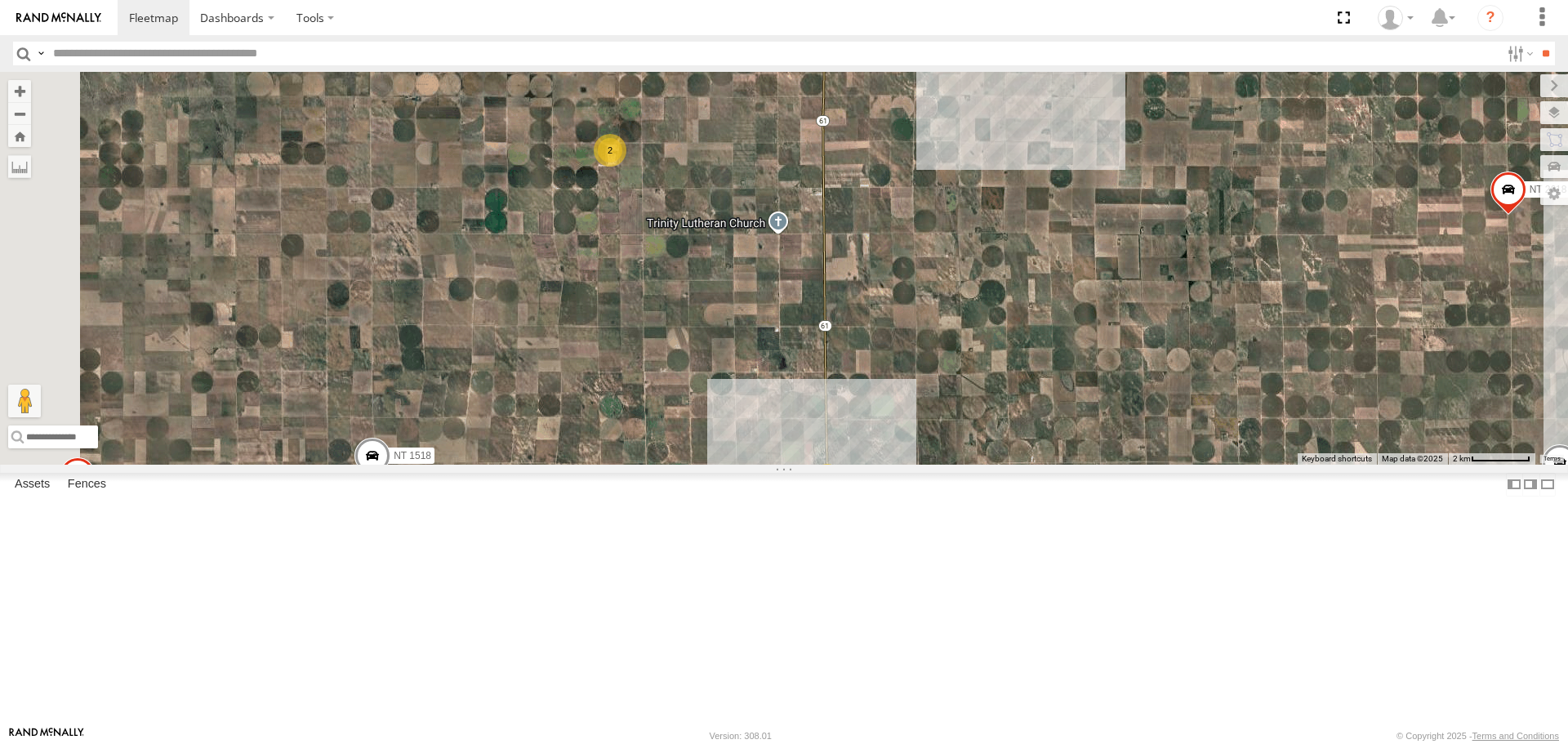
drag, startPoint x: 833, startPoint y: 319, endPoint x: 930, endPoint y: 213, distance: 143.7
click at [931, 215] on div "CB1841 CB1831 NT 0119 CB111 NT 7 NT 201 NT 017 NT 1518 CB E19 CB CB1 NT 246 NT …" at bounding box center [784, 267] width 1568 height 392
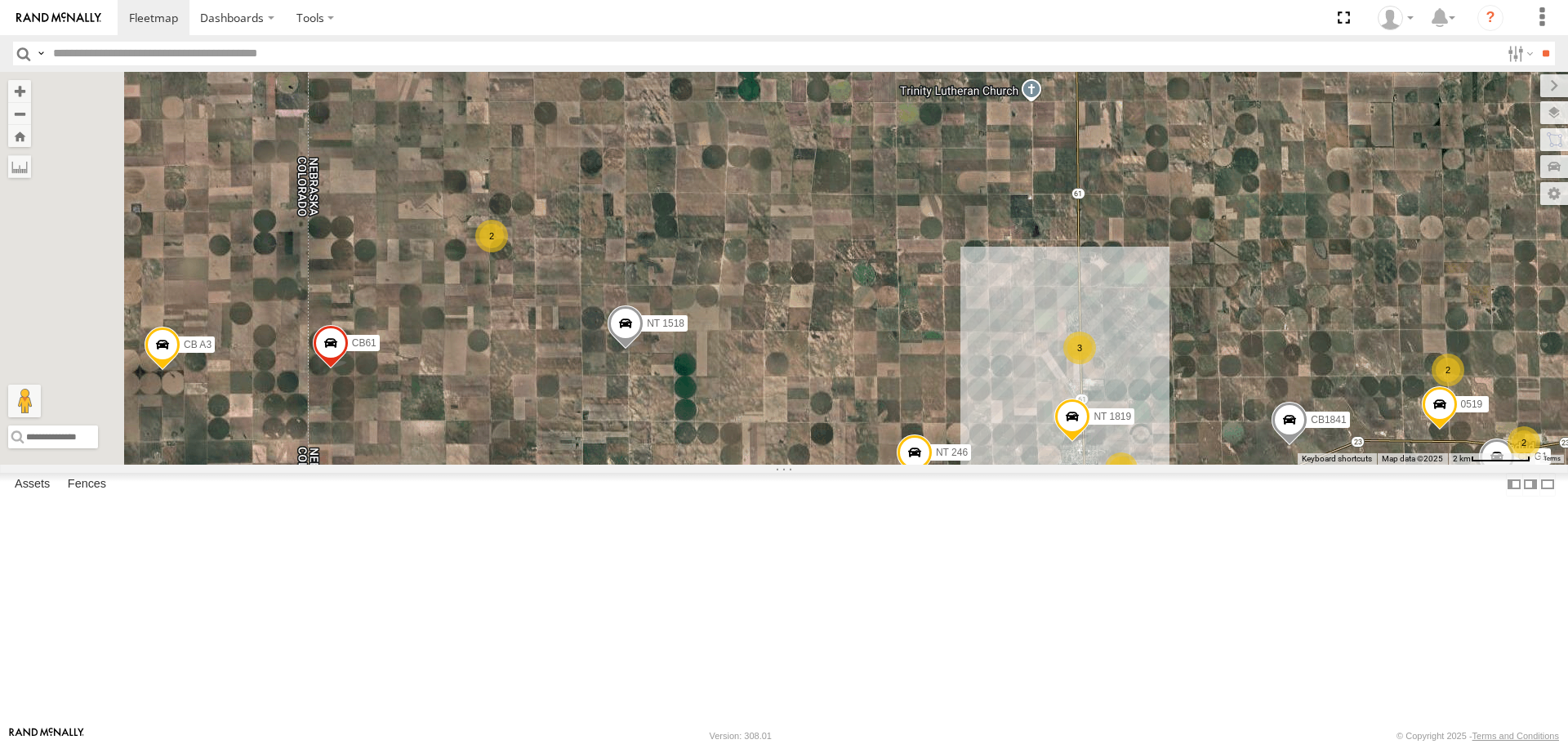
drag, startPoint x: 901, startPoint y: 381, endPoint x: 1159, endPoint y: 321, distance: 264.9
click at [1159, 321] on div "CB1841 CB1831 NT 0119 CB111 NT 7 NT 201 NT 017 NT 1518 CB E19 CB CB1 NT 246 NT …" at bounding box center [784, 267] width 1568 height 392
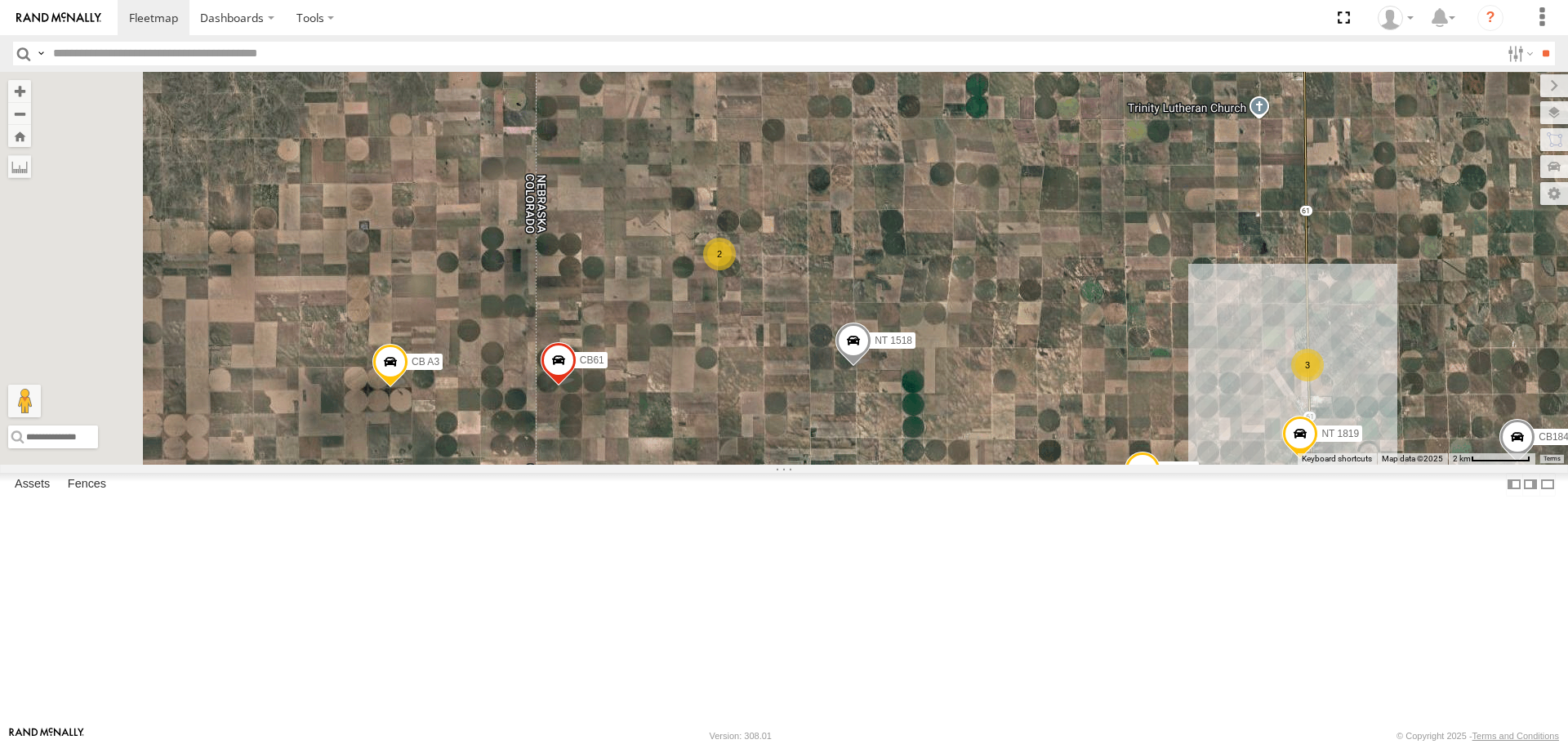
drag, startPoint x: 909, startPoint y: 332, endPoint x: 1161, endPoint y: 347, distance: 252.4
click at [1161, 347] on div "CB1841 CB1831 NT 0119 CB111 NT 7 NT 201 NT 017 NT 1518 CB E19 CB CB1 NT 246 NT …" at bounding box center [784, 267] width 1568 height 392
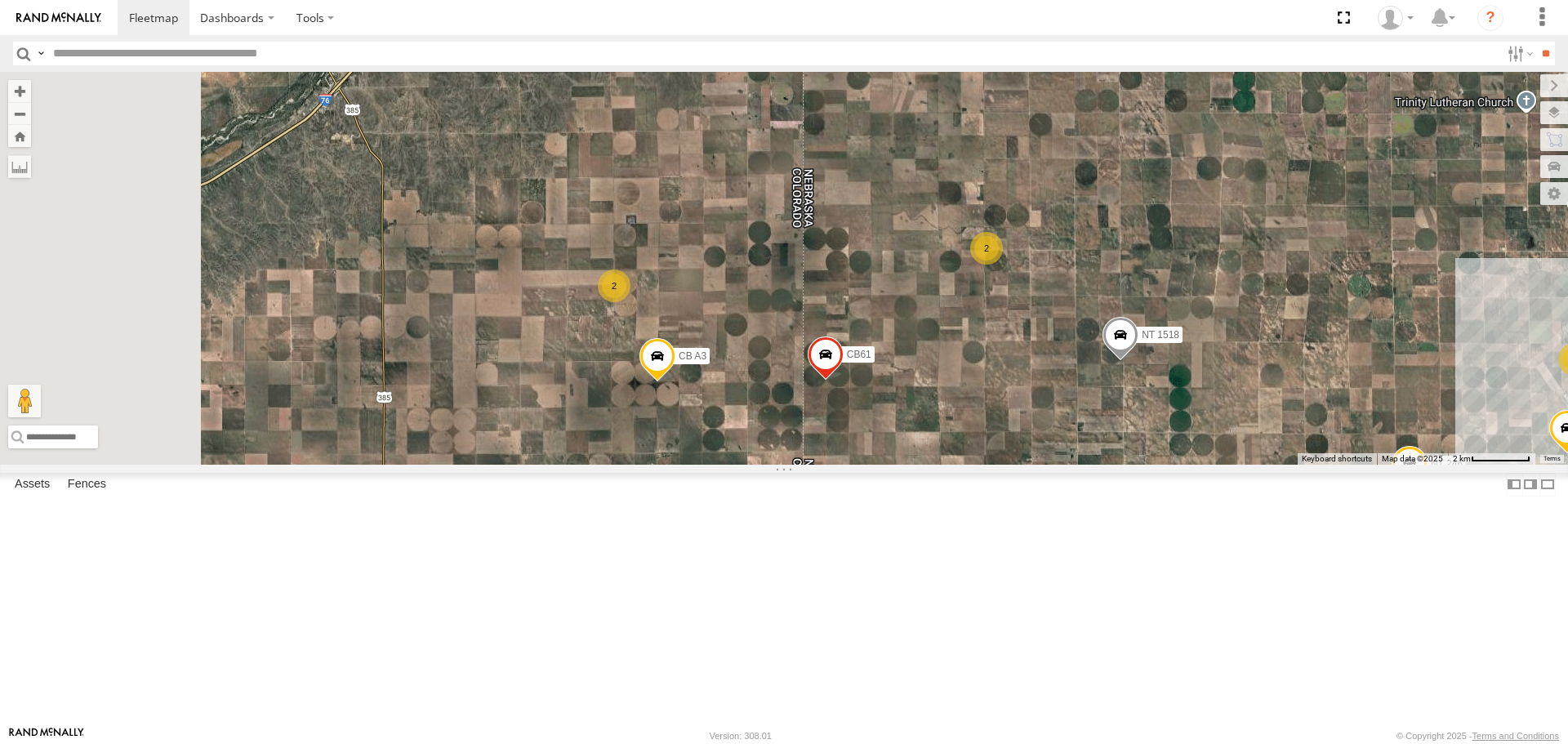
drag, startPoint x: 765, startPoint y: 354, endPoint x: 989, endPoint y: 346, distance: 224.1
click at [992, 351] on div "CB1841 CB1831 NT 0119 CB111 NT 7 NT 201 NT 017 NT 1518 CB E19 CB CB1 NT 246 NT …" at bounding box center [784, 267] width 1568 height 392
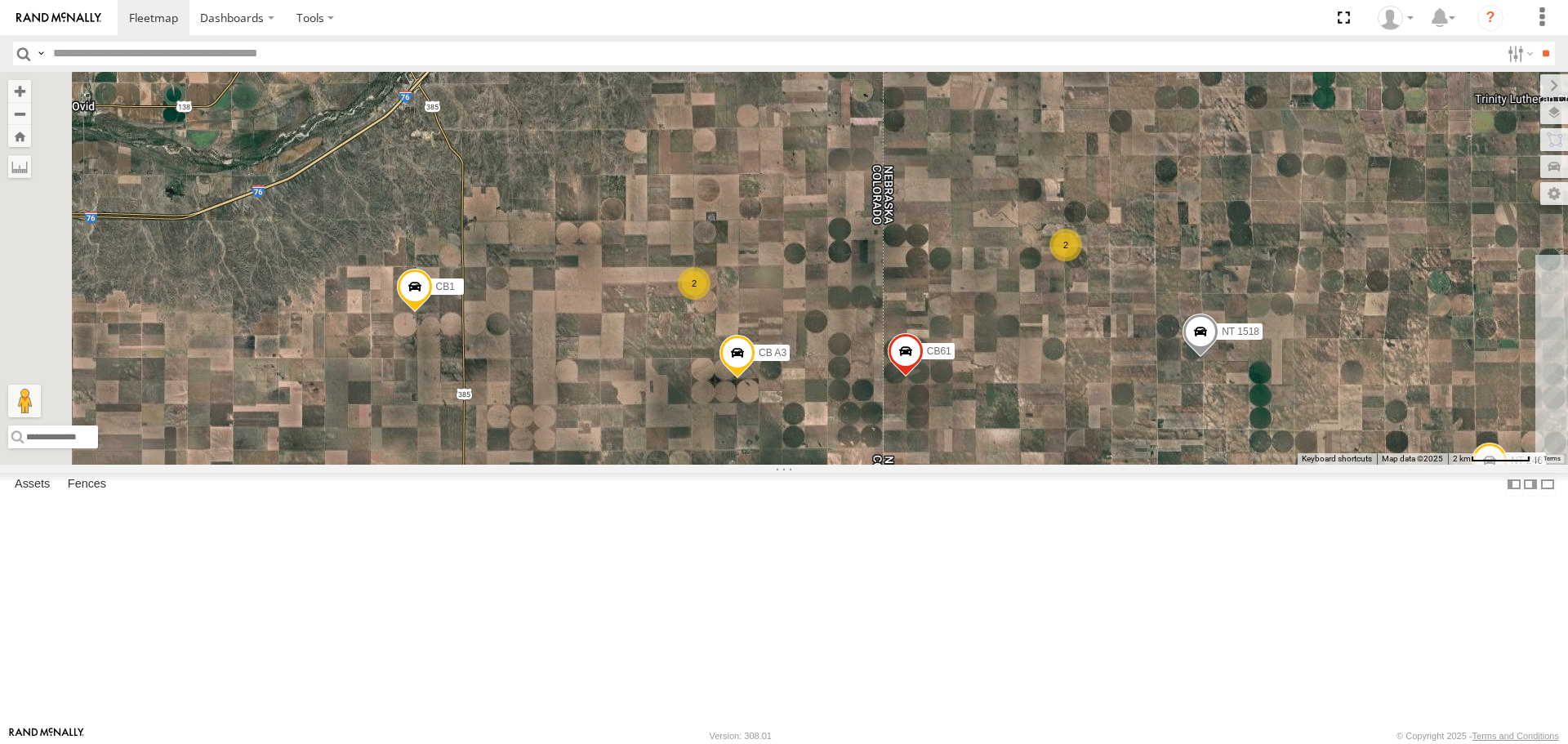
drag, startPoint x: 849, startPoint y: 361, endPoint x: 891, endPoint y: 348, distance: 44.0
click at [930, 361] on div "CB1841 CB1831 NT 0119 CB111 NT 7 NT 201 NT 017 NT 1518 CB E19 CB CB1 NT 246 NT …" at bounding box center [784, 267] width 1568 height 392
